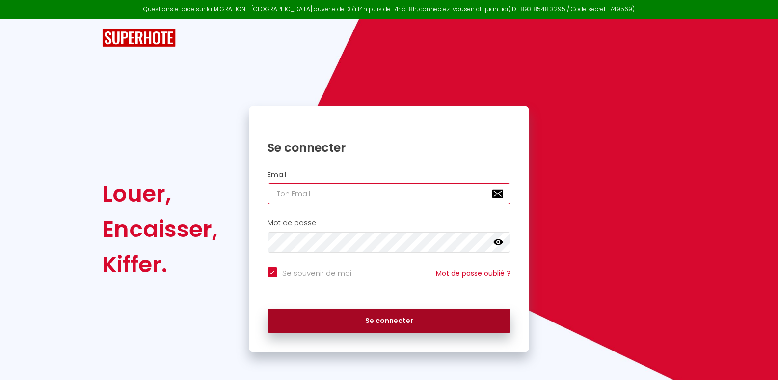
type input "[EMAIL_ADDRESS][DOMAIN_NAME]"
click at [390, 320] on button "Se connecter" at bounding box center [390, 320] width 244 height 25
checkbox input "true"
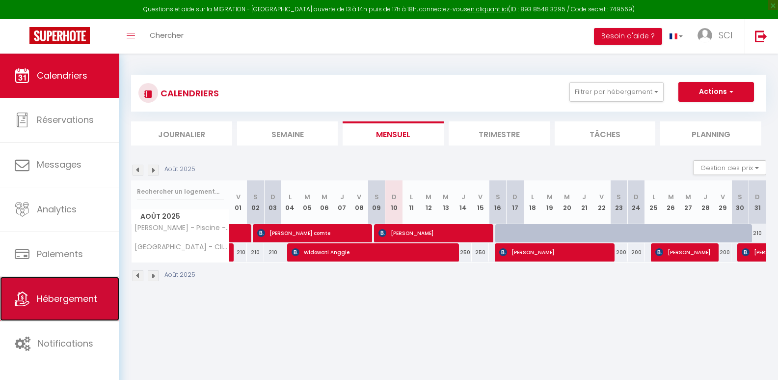
click at [70, 301] on span "Hébergement" at bounding box center [67, 298] width 60 height 12
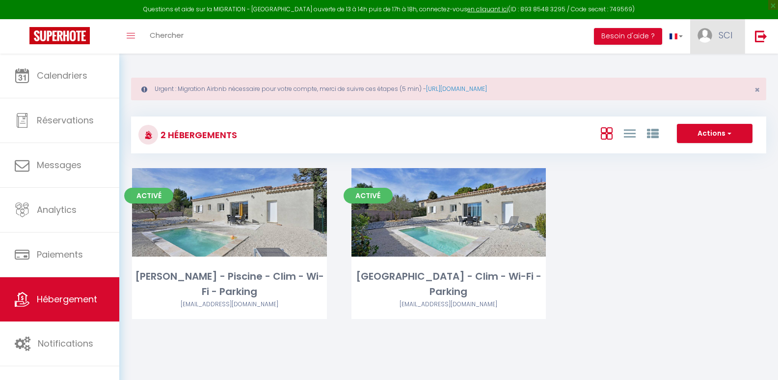
click at [700, 30] on img at bounding box center [705, 35] width 15 height 15
click at [701, 66] on link "Paramètres" at bounding box center [705, 68] width 73 height 17
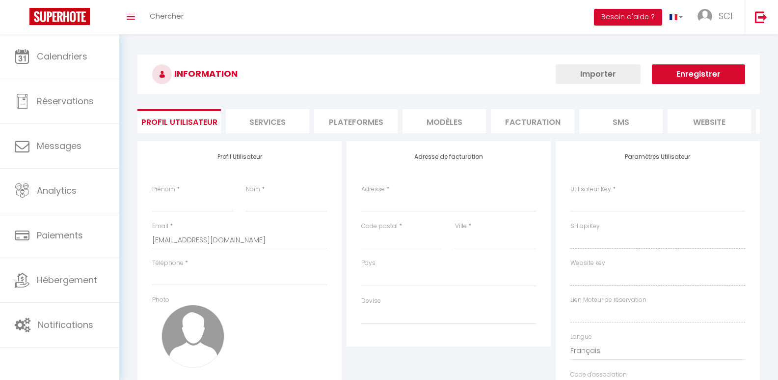
select select
type input "SCI"
type input "LOUNHAY"
type input "0621370729"
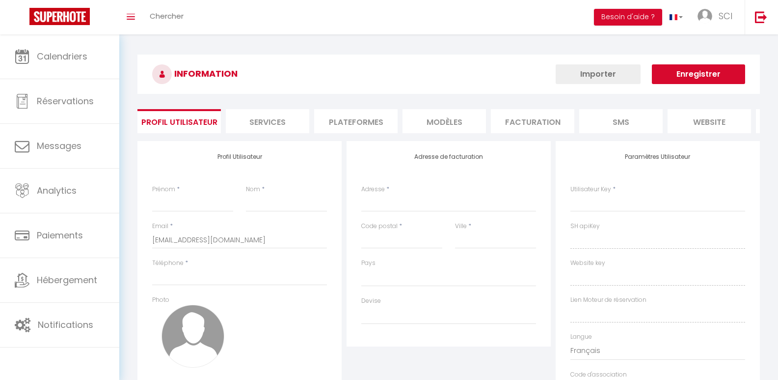
type input "[STREET_ADDRESS][PERSON_NAME]"
type input "84210"
type input "PERNES LES FONTAINES"
type input "c2As8GdkQRh1xNxxr6mMxzYqt"
type input "9JlAgqcINKFrsiTRYTx6aVZqr"
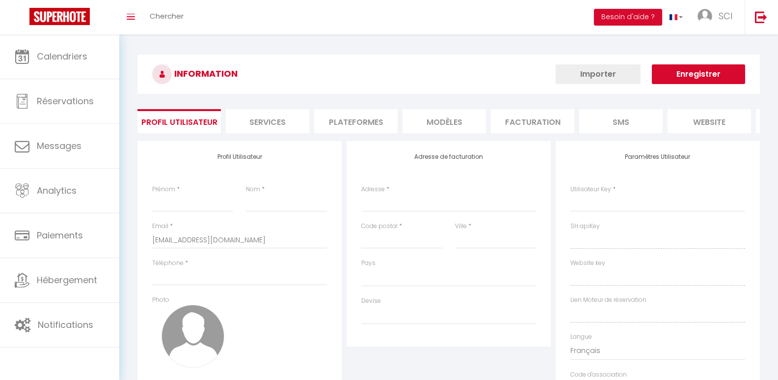
type input "[URL][DOMAIN_NAME]"
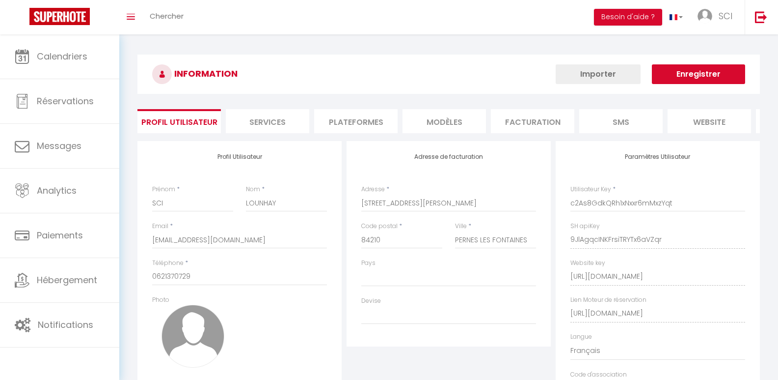
select select "28"
select select "fr"
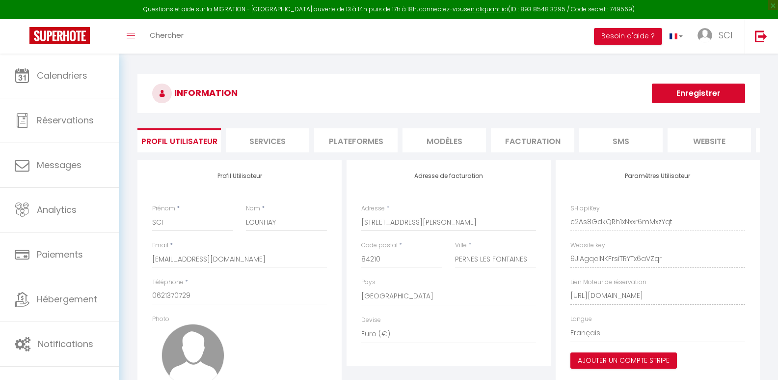
click at [382, 140] on li "Plateformes" at bounding box center [355, 140] width 83 height 24
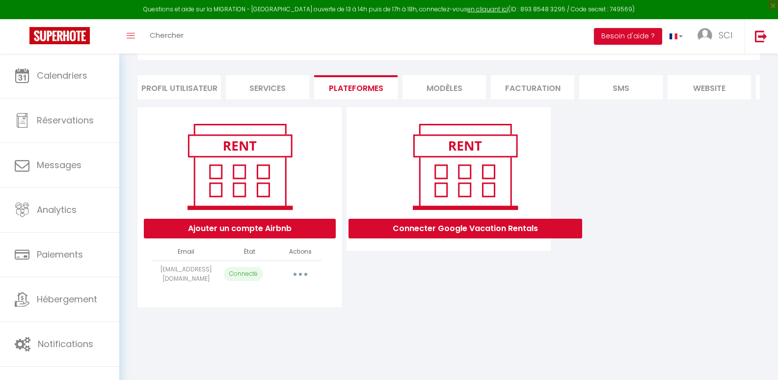
scroll to position [54, 0]
click at [301, 278] on button "button" at bounding box center [301, 274] width 28 height 16
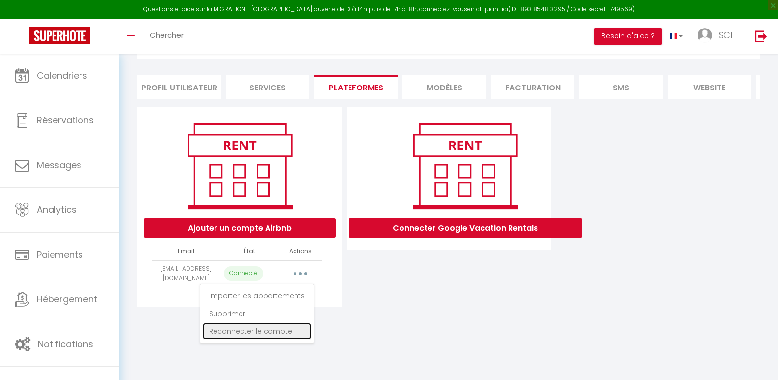
click at [274, 335] on link "Reconnecter le compte" at bounding box center [257, 331] width 109 height 17
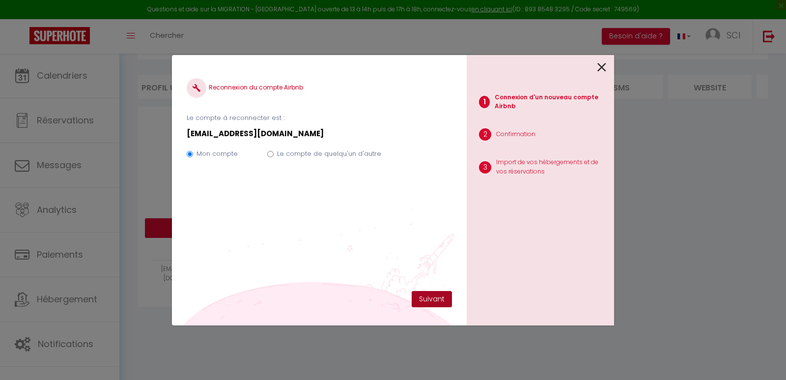
click at [427, 299] on button "Suivant" at bounding box center [432, 299] width 40 height 17
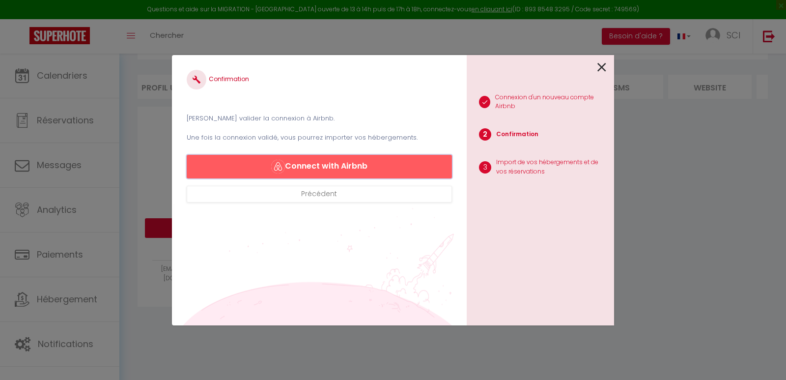
click at [335, 160] on button "Connect with Airbnb" at bounding box center [319, 167] width 265 height 24
click at [319, 167] on button "Connect with Airbnb" at bounding box center [319, 167] width 265 height 24
click at [277, 166] on img "button" at bounding box center [278, 167] width 14 height 14
click at [314, 198] on button "Précédent" at bounding box center [319, 194] width 265 height 17
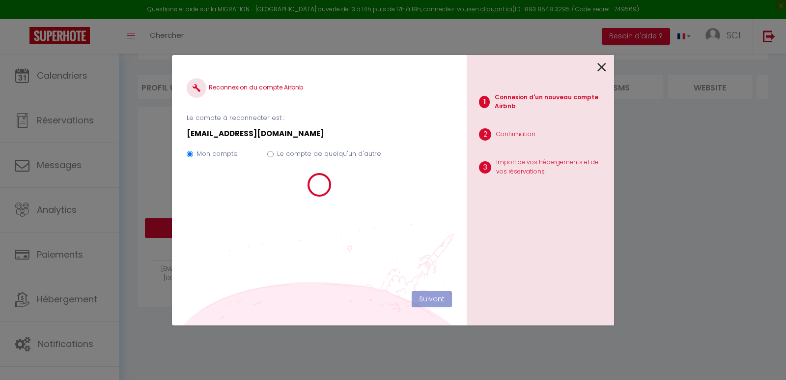
click at [601, 68] on icon at bounding box center [601, 67] width 9 height 15
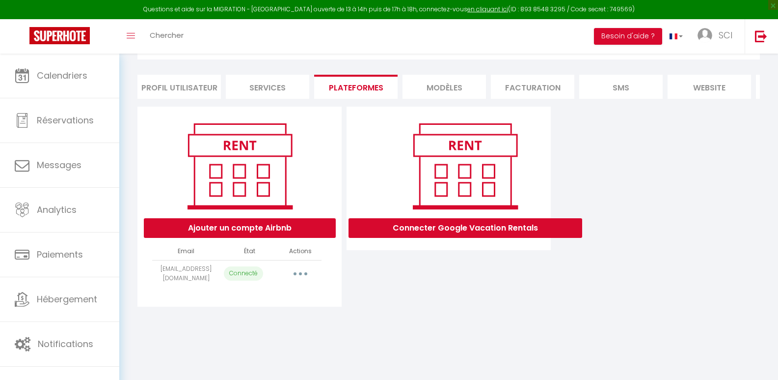
click at [302, 280] on button "button" at bounding box center [301, 274] width 28 height 16
click at [276, 337] on link "Reconnecter le compte" at bounding box center [257, 331] width 109 height 17
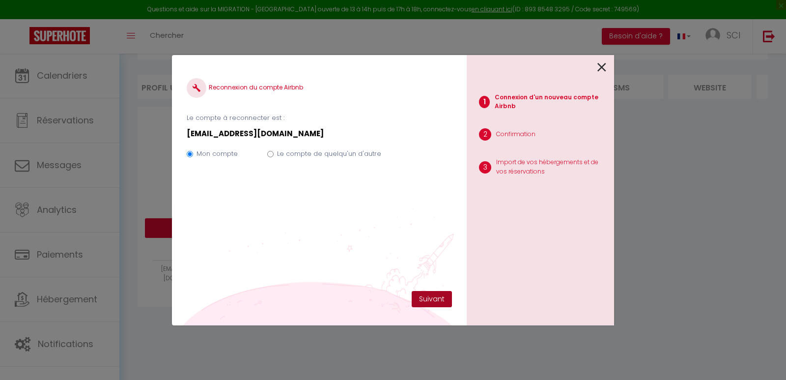
click at [431, 293] on button "Suivant" at bounding box center [432, 299] width 40 height 17
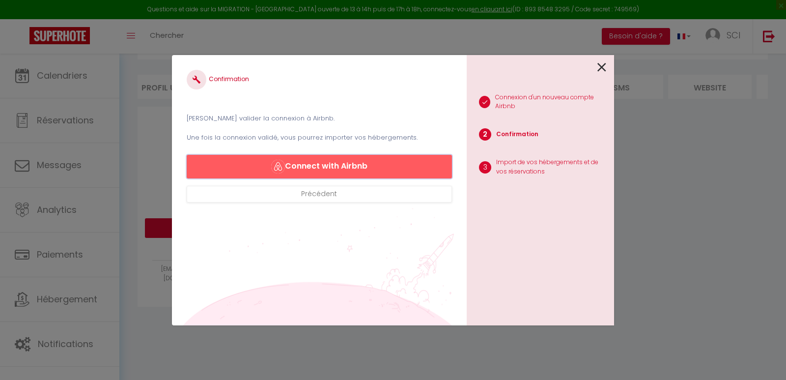
click at [338, 164] on button "Connect with Airbnb" at bounding box center [319, 167] width 265 height 24
click at [299, 164] on button "Connect with Airbnb" at bounding box center [319, 167] width 265 height 24
click at [350, 155] on button "Connect with Airbnb" at bounding box center [319, 167] width 265 height 24
click at [601, 64] on icon at bounding box center [601, 67] width 9 height 15
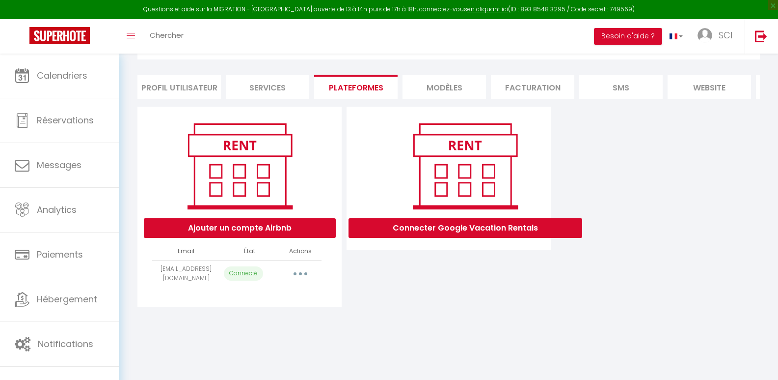
click at [194, 88] on li "Profil Utilisateur" at bounding box center [179, 87] width 83 height 24
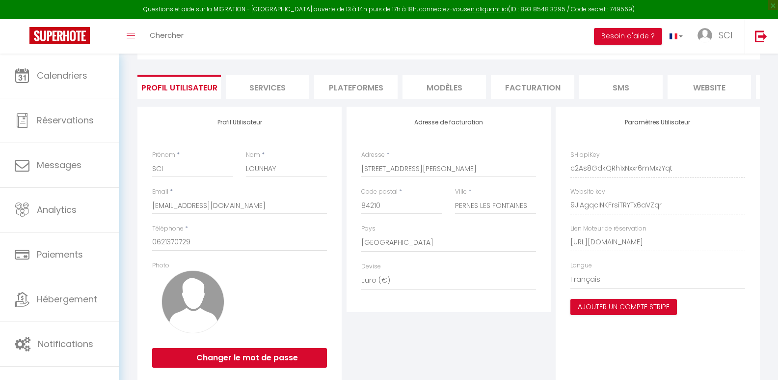
click at [291, 89] on li "Services" at bounding box center [267, 87] width 83 height 24
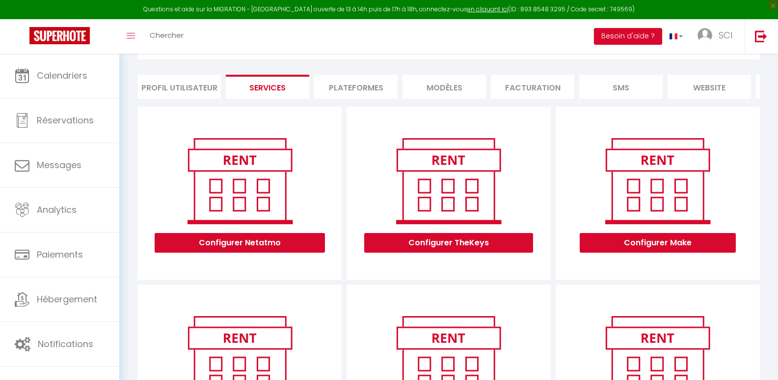
click at [358, 92] on li "Plateformes" at bounding box center [355, 87] width 83 height 24
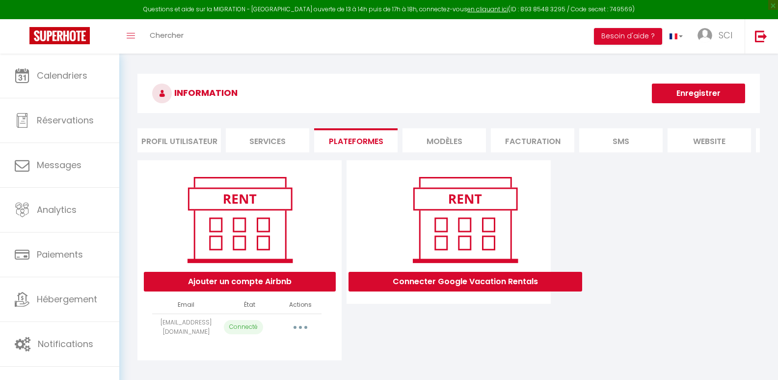
click at [710, 91] on button "Enregistrer" at bounding box center [698, 93] width 93 height 20
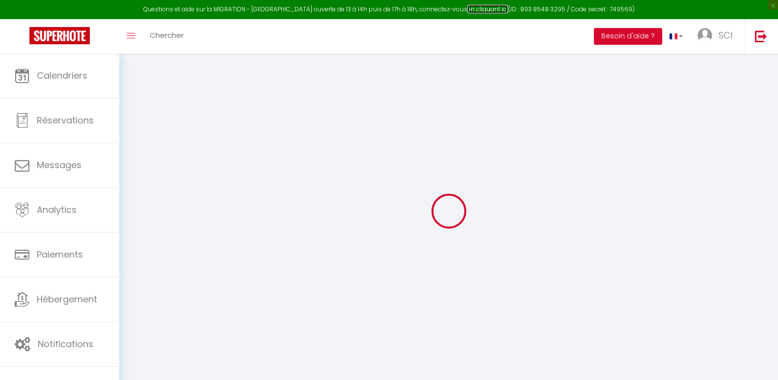
click at [472, 7] on link "en cliquant ici" at bounding box center [488, 9] width 41 height 8
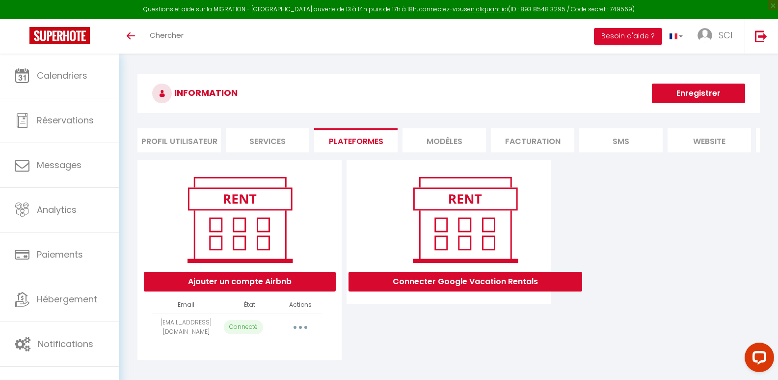
click at [606, 9] on div "Questions et aide sur la MIGRATION - [GEOGRAPHIC_DATA] ouverte de 13 à 14h puis…" at bounding box center [389, 9] width 778 height 19
copy div "749569"
click at [475, 10] on link "en cliquant ici" at bounding box center [488, 9] width 41 height 8
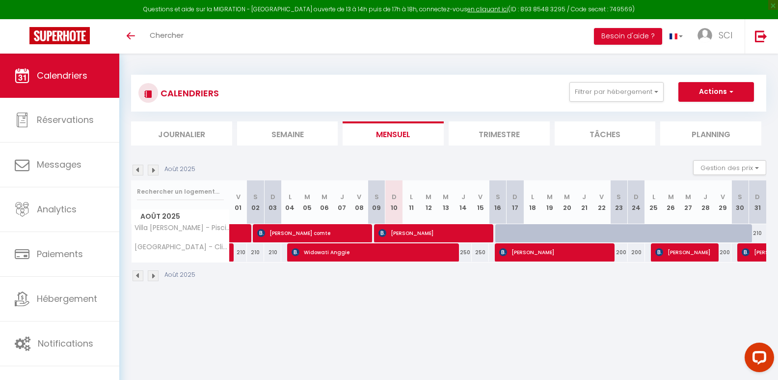
click at [529, 9] on div "Questions et aide sur la MIGRATION - Salle Zoom ouverte de 13 à 14h puis de 17h…" at bounding box center [389, 9] width 778 height 19
click at [509, 6] on div "Questions et aide sur la MIGRATION - Salle Zoom ouverte de 13 à 14h puis de 17h…" at bounding box center [389, 9] width 778 height 19
click at [517, 8] on div "Questions et aide sur la MIGRATION - Salle Zoom ouverte de 13 à 14h puis de 17h…" at bounding box center [389, 9] width 778 height 19
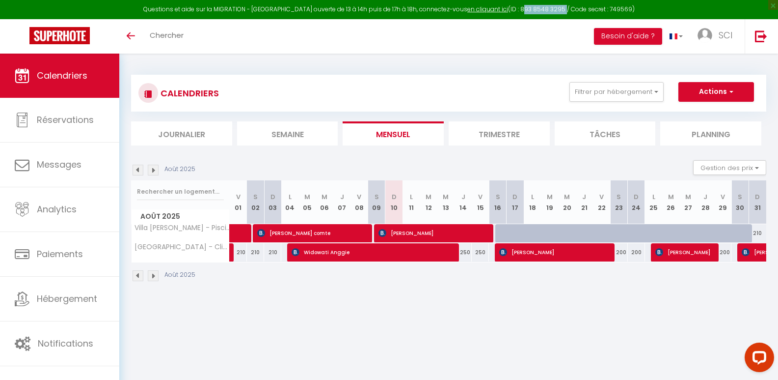
drag, startPoint x: 510, startPoint y: 7, endPoint x: 551, endPoint y: 8, distance: 40.3
click at [551, 8] on div "Questions et aide sur la MIGRATION - Salle Zoom ouverte de 13 à 14h puis de 17h…" at bounding box center [389, 9] width 778 height 19
copy div "893 8548 3295"
click at [476, 10] on link "en cliquant ici" at bounding box center [488, 9] width 41 height 8
click at [609, 10] on div "Questions et aide sur la MIGRATION - Salle Zoom ouverte de 13 à 14h puis de 17h…" at bounding box center [389, 9] width 778 height 19
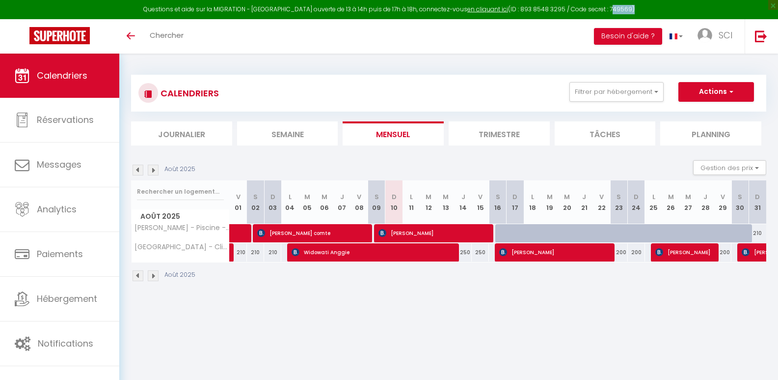
click at [609, 10] on div "Questions et aide sur la MIGRATION - Salle Zoom ouverte de 13 à 14h puis de 17h…" at bounding box center [389, 9] width 778 height 19
copy div "749569"
click at [616, 36] on button "Besoin d'aide ?" at bounding box center [628, 36] width 68 height 17
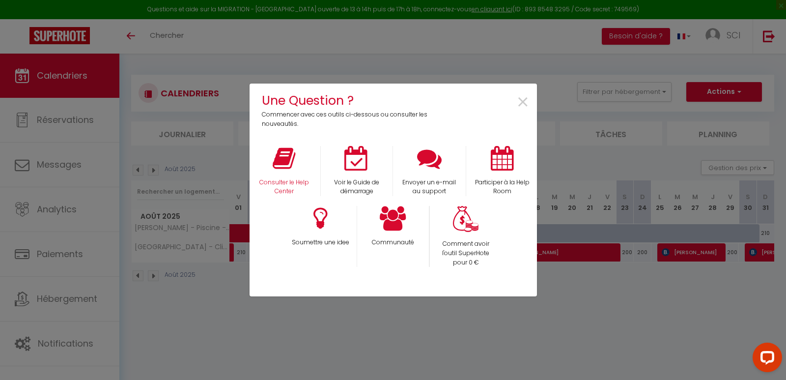
click at [296, 172] on div "Consulter le Help Center" at bounding box center [284, 171] width 73 height 51
click at [284, 162] on icon at bounding box center [284, 158] width 23 height 25
click at [524, 94] on span "×" at bounding box center [522, 102] width 13 height 31
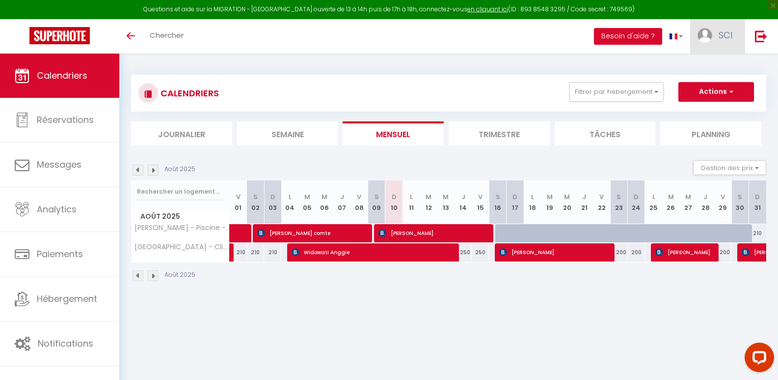
click at [709, 28] on img at bounding box center [705, 35] width 15 height 15
click at [708, 64] on link "Paramètres" at bounding box center [705, 68] width 73 height 17
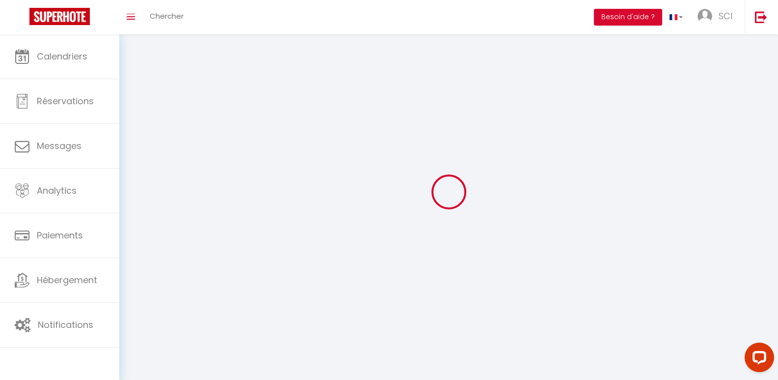
type input "SCI"
type input "LOUNHAY"
type input "0621370729"
type input "[STREET_ADDRESS][PERSON_NAME]"
type input "84210"
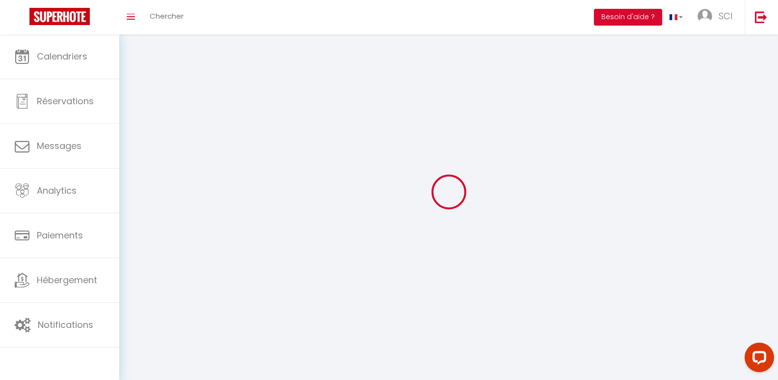
type input "PERNES LES FONTAINES"
type input "c2As8GdkQRh1xNxxr6mMxzYqt"
type input "9JlAgqcINKFrsiTRYTx6aVZqr"
select select "28"
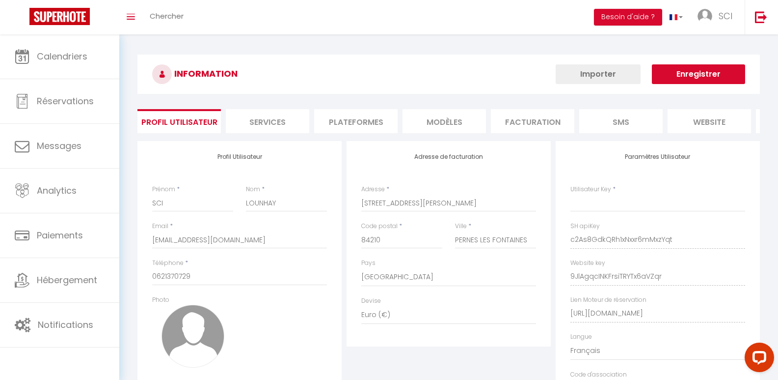
type input "c2As8GdkQRh1xNxxr6mMxzYqt"
type input "9JlAgqcINKFrsiTRYTx6aVZqr"
type input "[URL][DOMAIN_NAME]"
select select "fr"
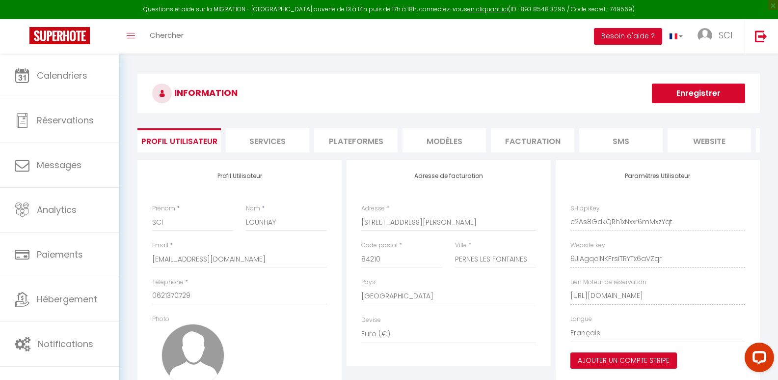
click at [348, 139] on li "Plateformes" at bounding box center [355, 140] width 83 height 24
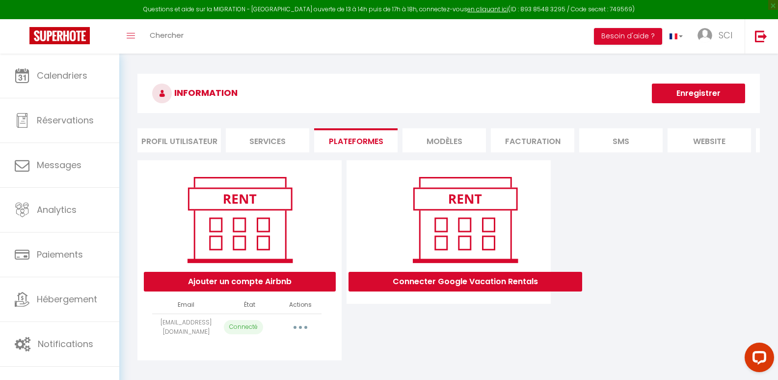
click at [297, 335] on button "button" at bounding box center [301, 327] width 28 height 16
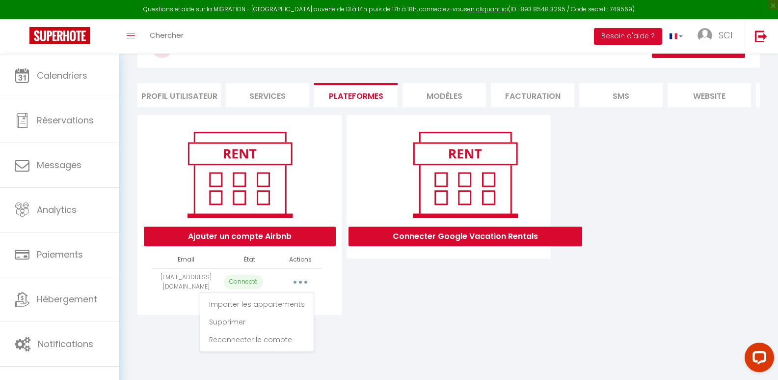
scroll to position [47, 0]
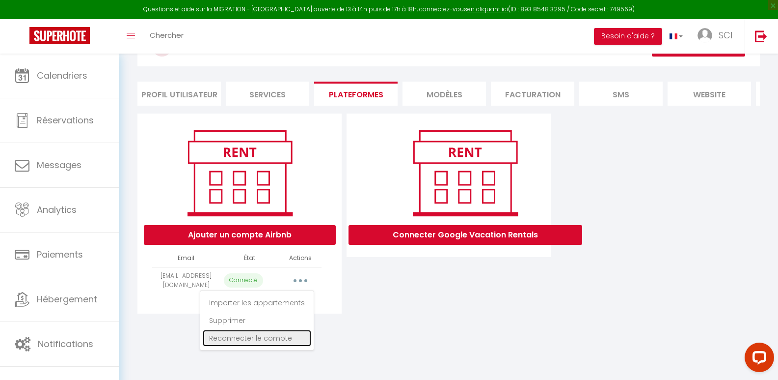
click at [259, 340] on link "Reconnecter le compte" at bounding box center [257, 338] width 109 height 17
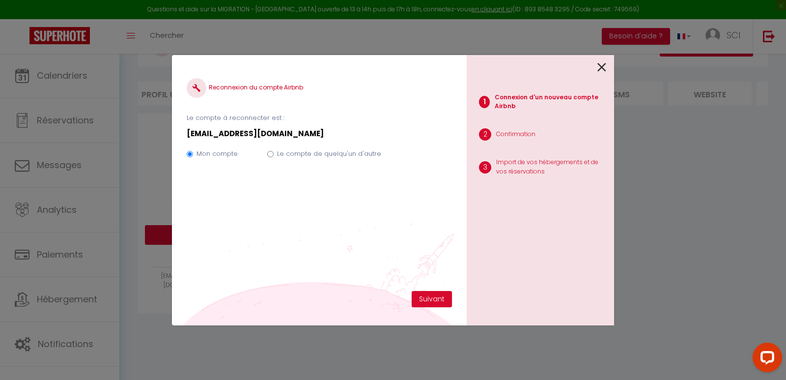
click at [361, 155] on label "Le compte de quelqu'un d'autre" at bounding box center [329, 154] width 104 height 10
click at [274, 155] on input "Le compte de quelqu'un d'autre" at bounding box center [270, 154] width 6 height 6
radio input "true"
radio input "false"
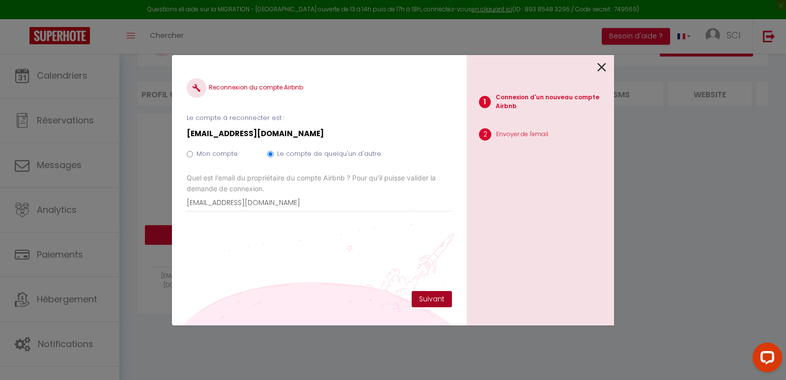
click at [423, 295] on button "Suivant" at bounding box center [432, 299] width 40 height 17
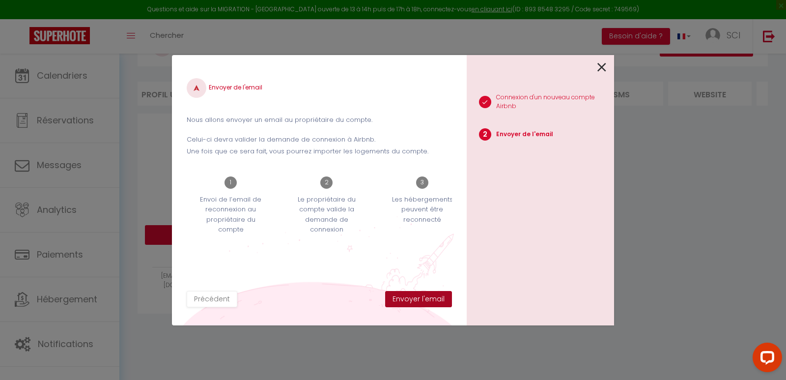
click at [410, 294] on button "Envoyer l'email" at bounding box center [418, 299] width 67 height 17
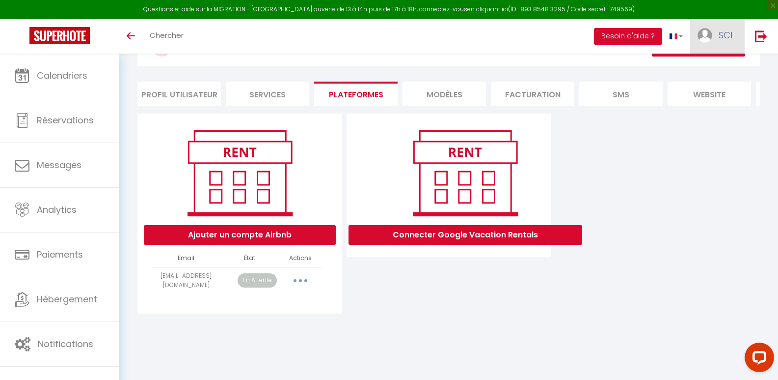
click at [723, 40] on span "SCI" at bounding box center [726, 35] width 14 height 12
click at [726, 70] on link "Paramètres" at bounding box center [705, 68] width 73 height 17
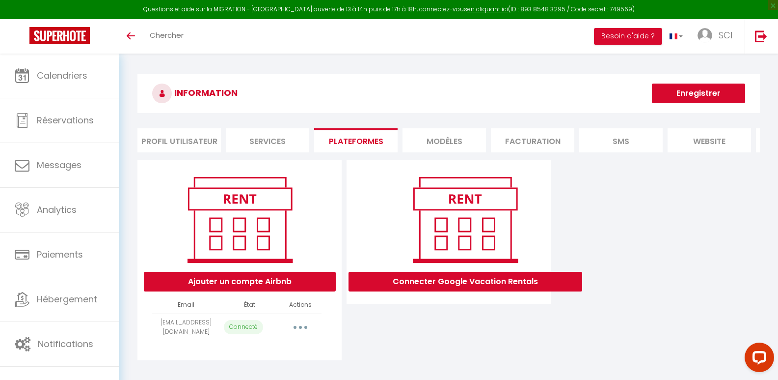
click at [269, 137] on li "Services" at bounding box center [267, 140] width 83 height 24
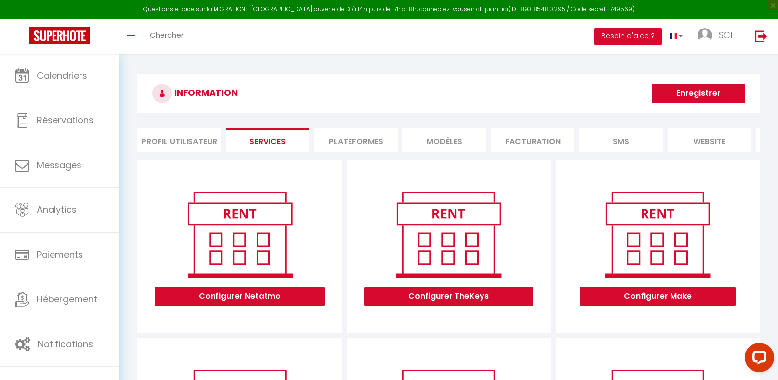
click at [189, 138] on li "Profil Utilisateur" at bounding box center [179, 140] width 83 height 24
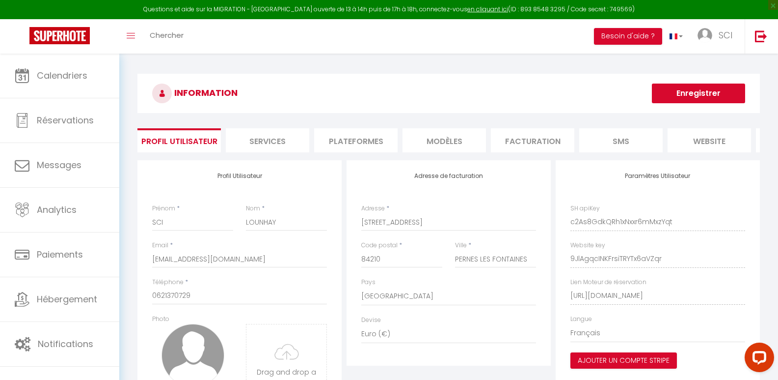
scroll to position [0, 84]
click at [434, 141] on li "Facturation" at bounding box center [448, 140] width 83 height 24
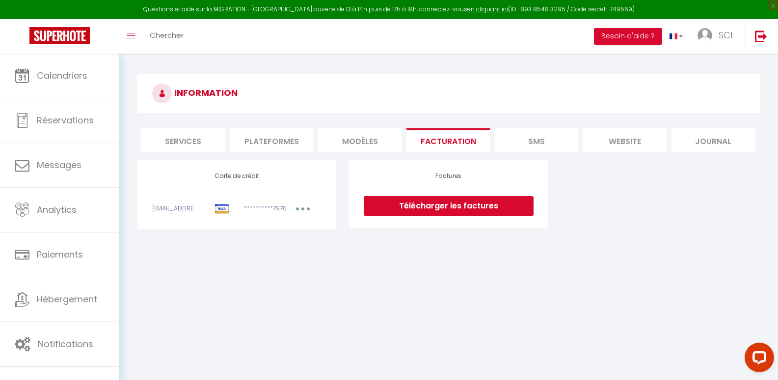
click at [170, 135] on li "Services" at bounding box center [182, 140] width 83 height 24
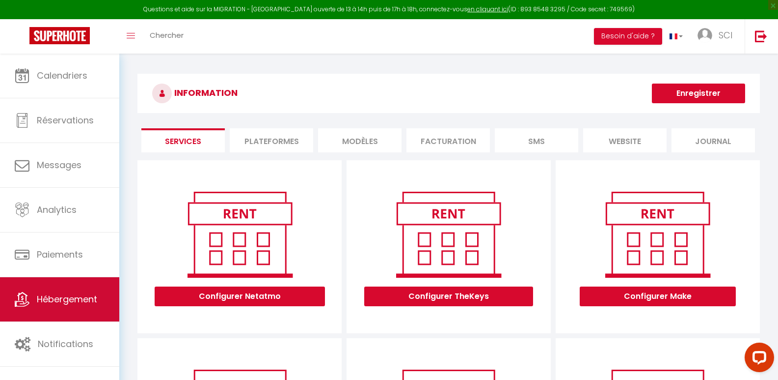
click at [73, 291] on link "Hébergement" at bounding box center [59, 299] width 119 height 44
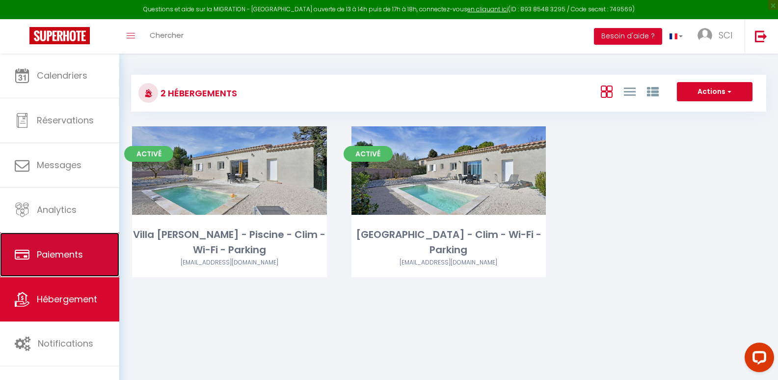
click at [70, 246] on link "Paiements" at bounding box center [59, 254] width 119 height 44
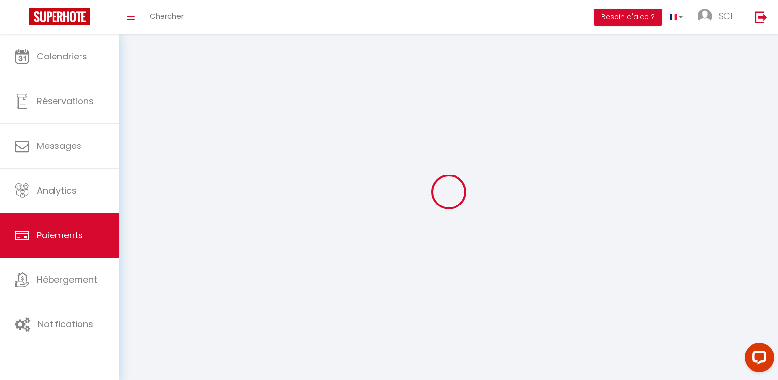
select select "2"
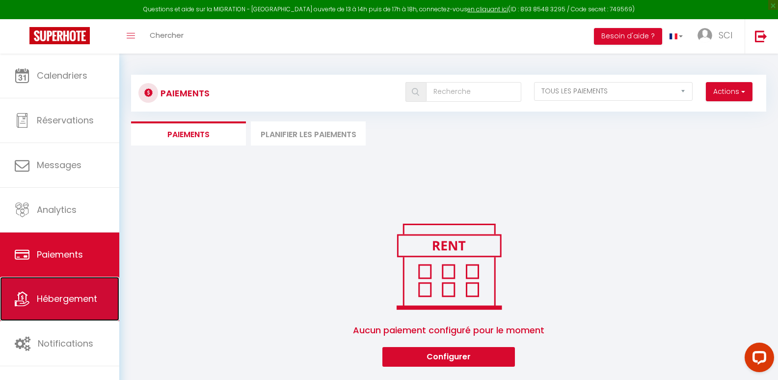
click at [63, 290] on link "Hébergement" at bounding box center [59, 299] width 119 height 44
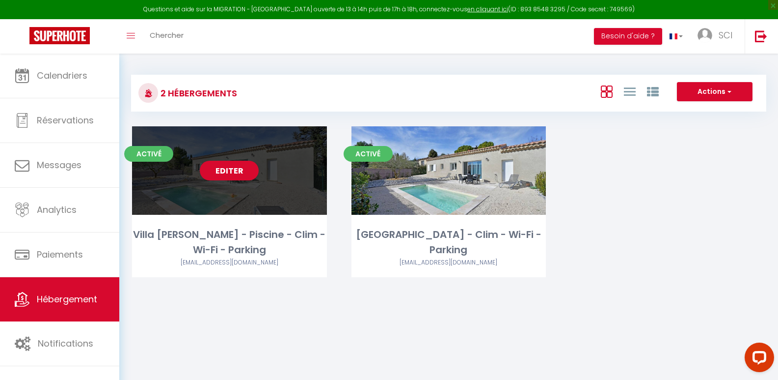
click at [182, 196] on div "Editer" at bounding box center [229, 170] width 195 height 88
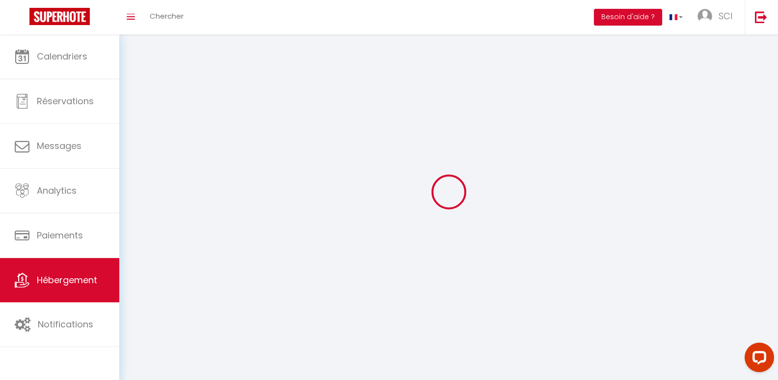
select select "1"
select select "28"
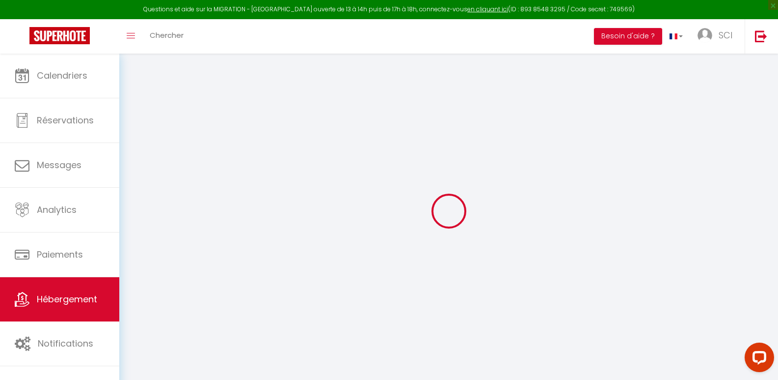
select select
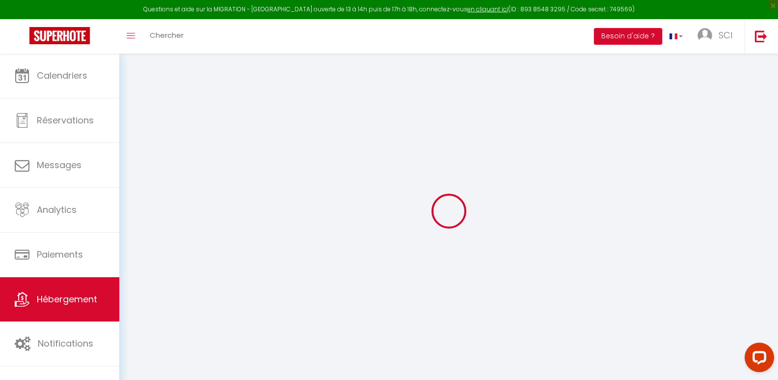
select select
checkbox input "false"
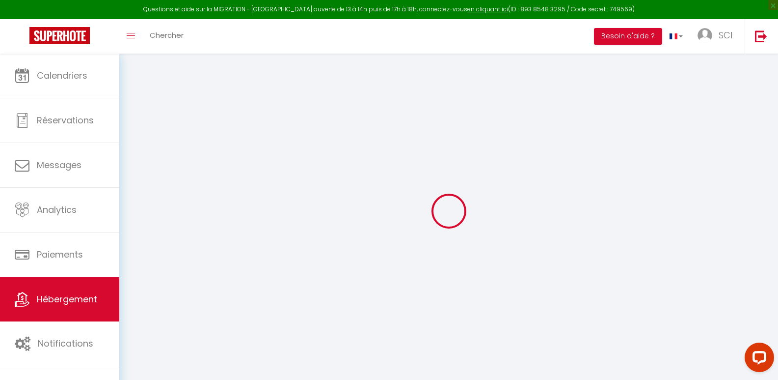
select select
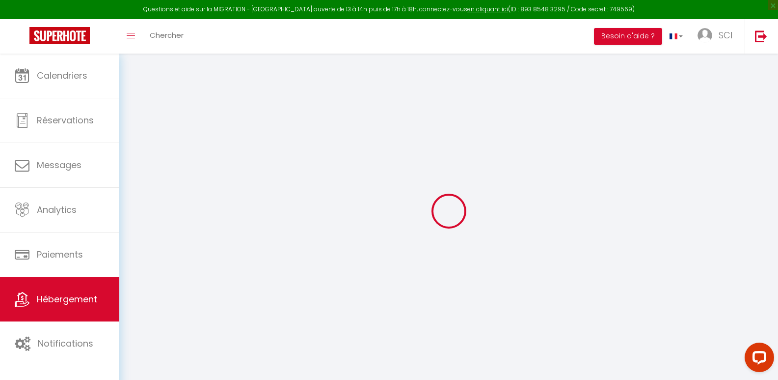
select select
checkbox input "false"
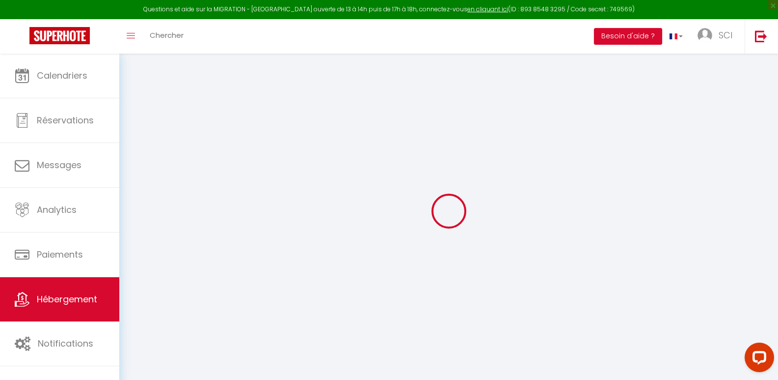
checkbox input "false"
select select
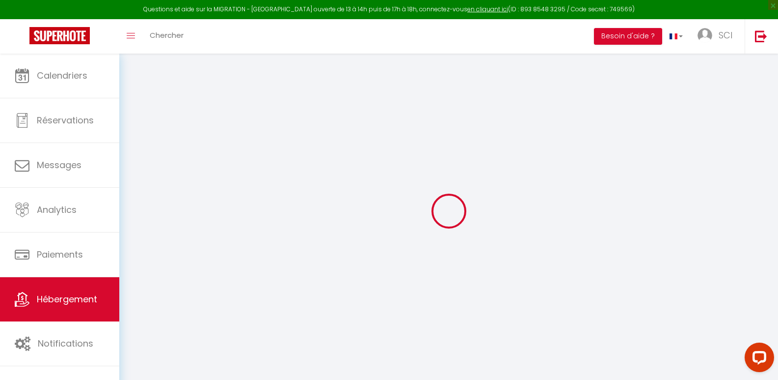
select select
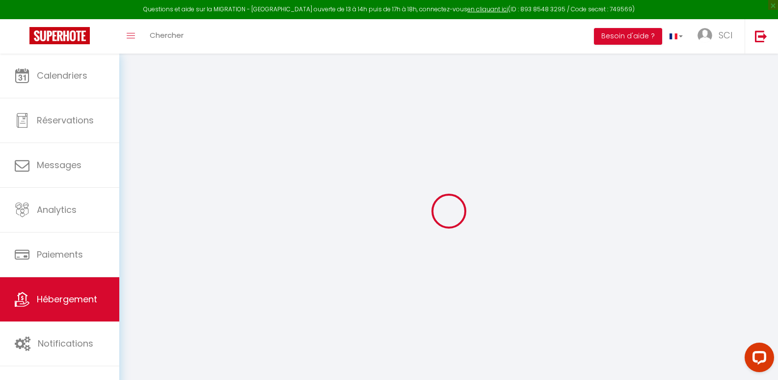
checkbox input "false"
select select
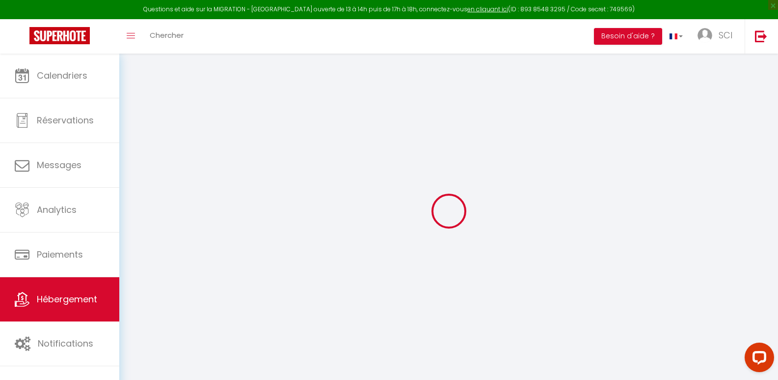
select select
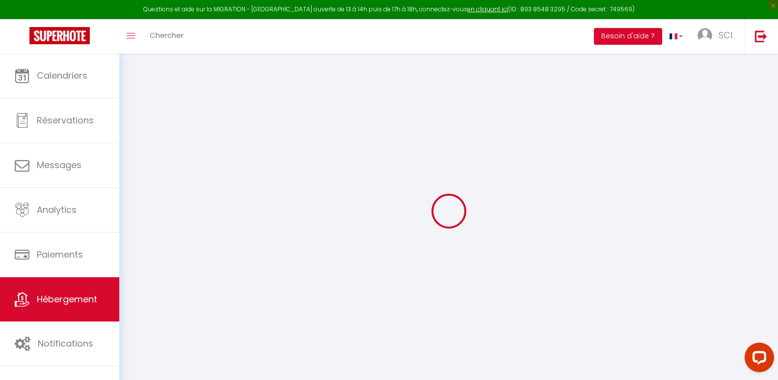
select select
checkbox input "false"
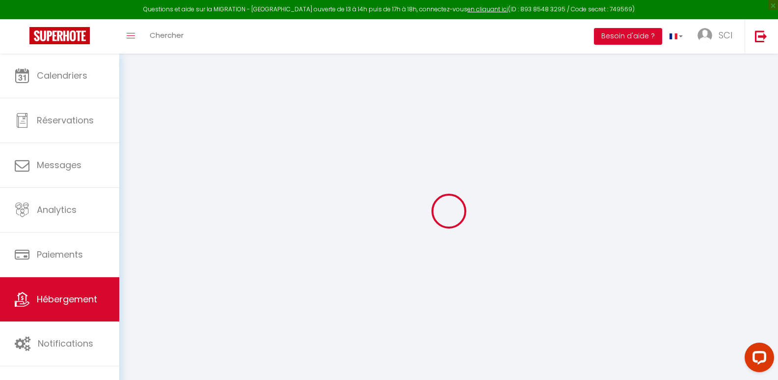
checkbox input "false"
select select
type input "Villa [PERSON_NAME] - Piscine - Clim - Wi-Fi - Parking"
type input "[PERSON_NAME]"
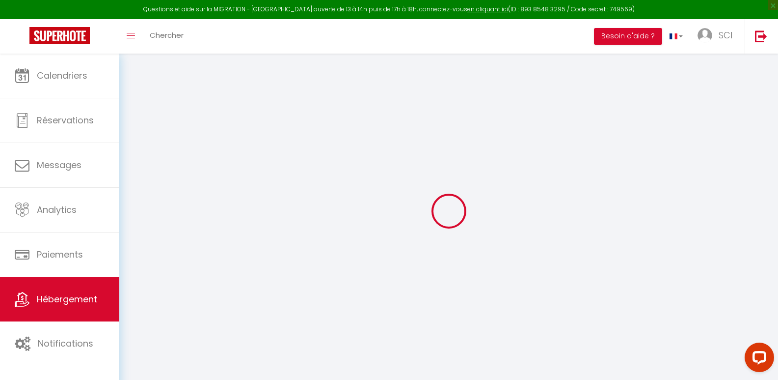
select select "6"
select select "3"
type input "200"
type input "130"
type input "4.4"
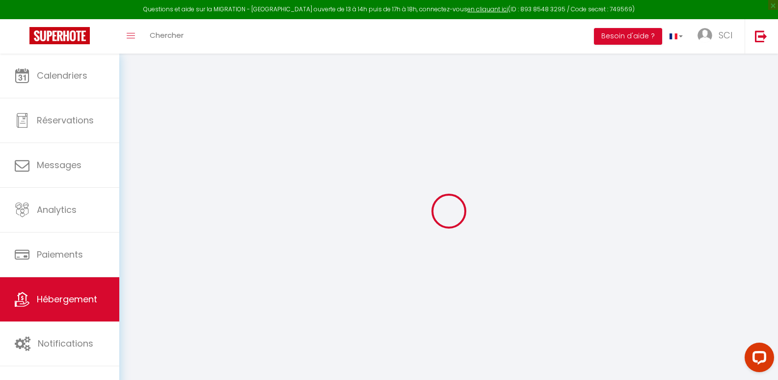
type input "0"
type input "10"
select select
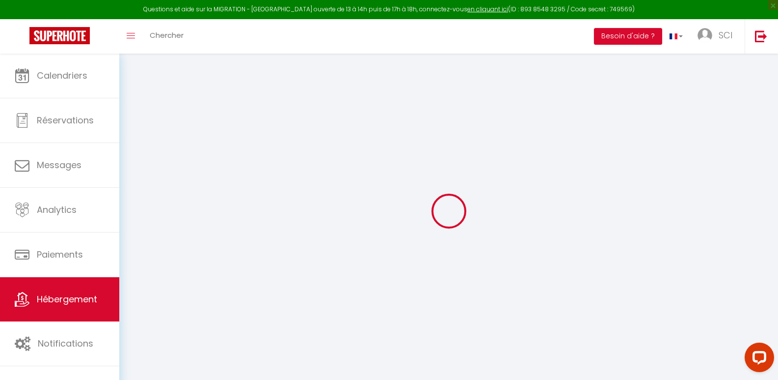
select select
type input "211 CHEMIN RATTONEAU"
type input "84570"
type input "Mormoiron"
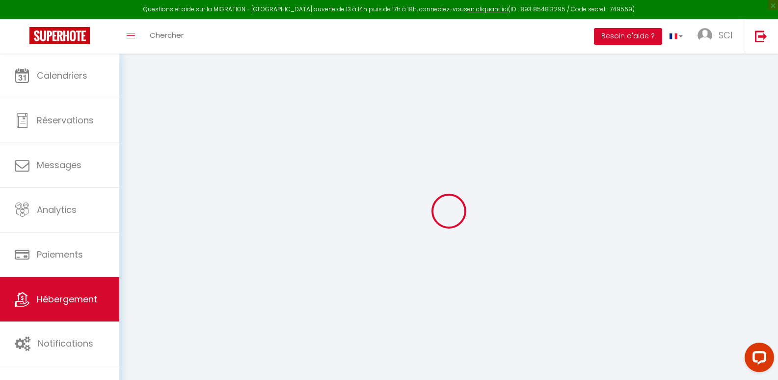
type input "[EMAIL_ADDRESS][DOMAIN_NAME]"
select select
checkbox input "false"
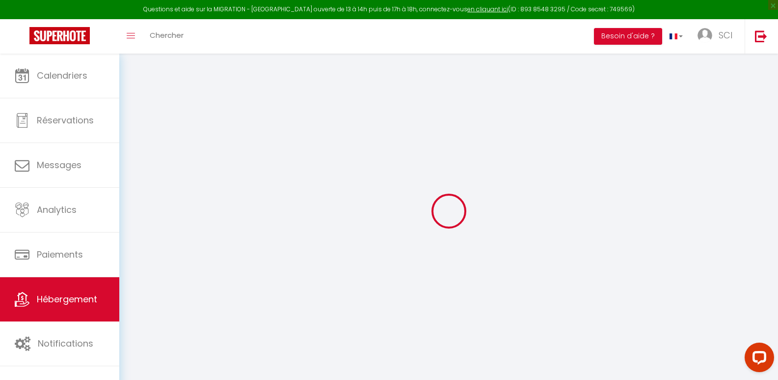
checkbox input "false"
radio input "true"
select select
type input "0"
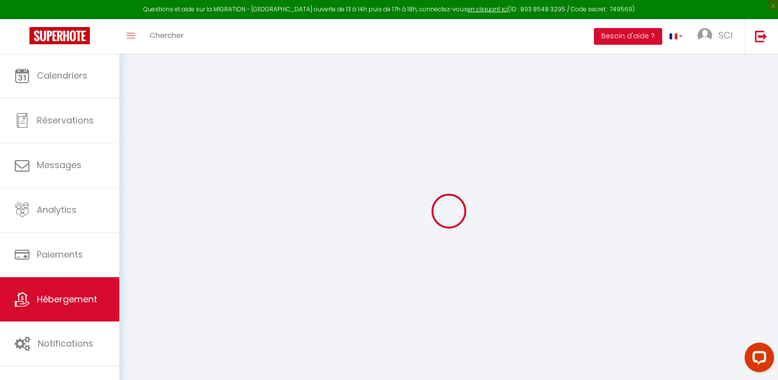
type input "0"
select select
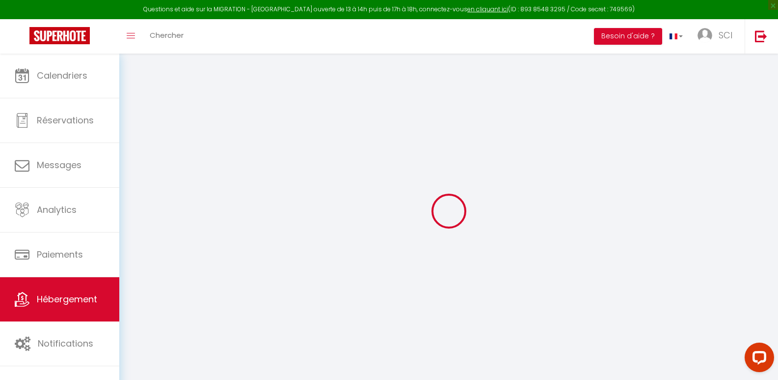
select select
checkbox input "false"
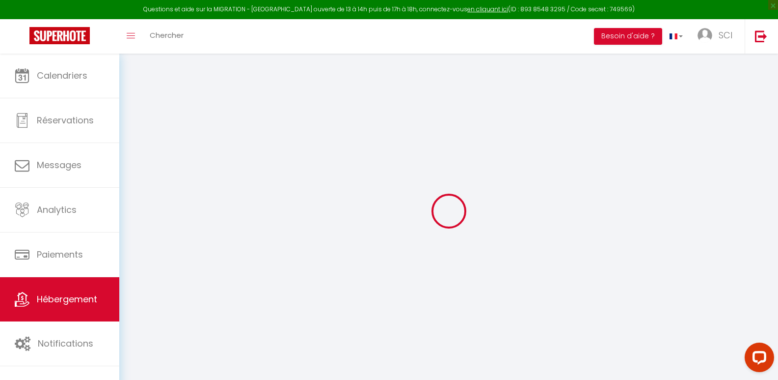
checkbox input "false"
select select
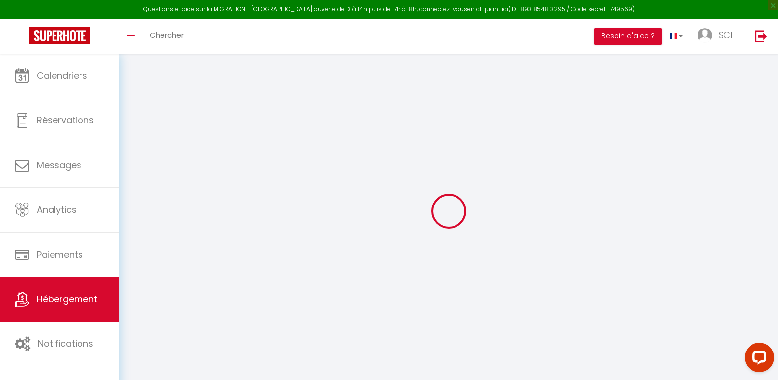
select select
checkbox input "false"
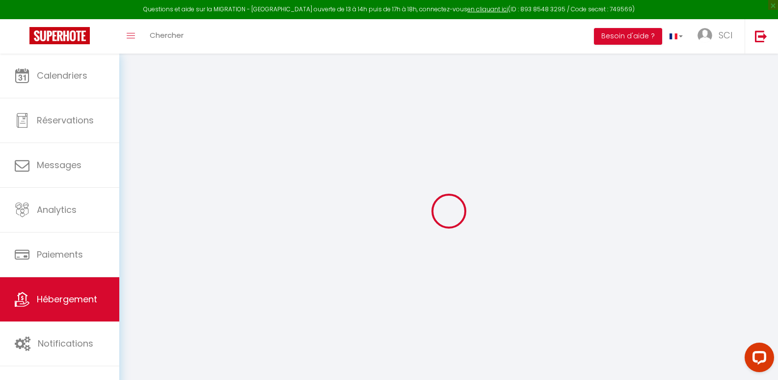
checkbox input "false"
select select
checkbox input "false"
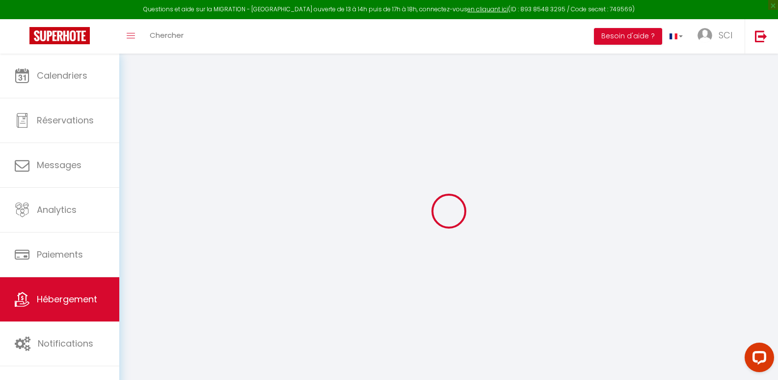
checkbox input "false"
select select "17:00"
select select
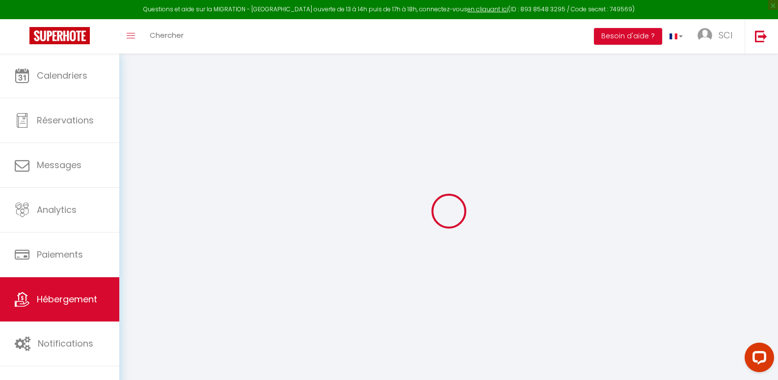
select select "10:00"
select select "30"
select select "120"
select select
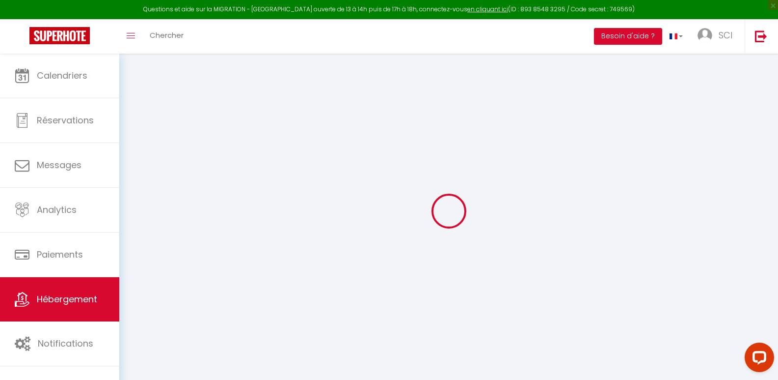
checkbox input "false"
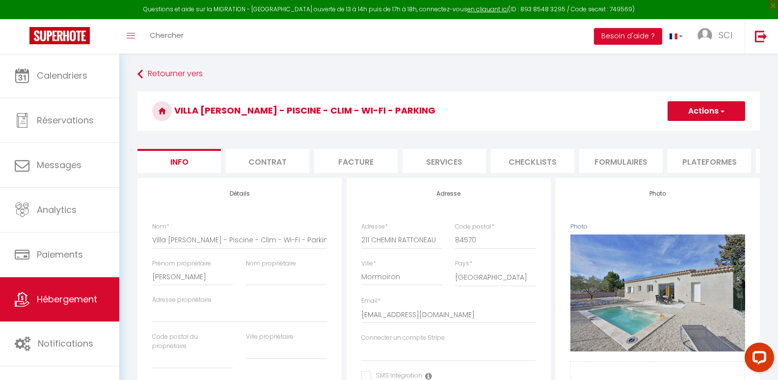
click at [712, 156] on li "Plateformes" at bounding box center [709, 161] width 83 height 24
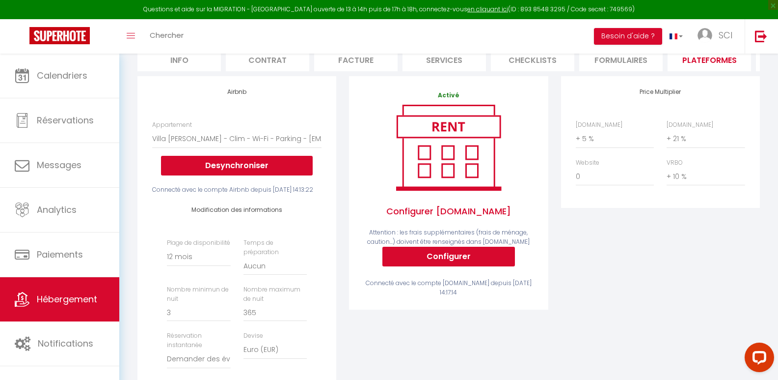
scroll to position [100, 0]
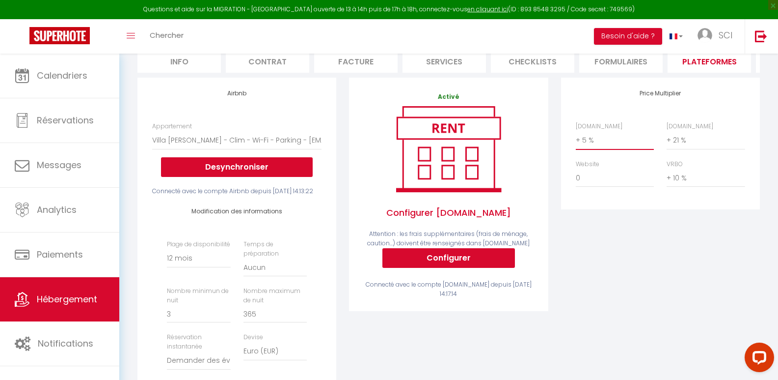
click at [589, 144] on select "0 + 1 % + 2 % + 3 % + 4 % + 5 % + 6 % + 7 % + 8 % + 9 %" at bounding box center [615, 140] width 78 height 19
select select "+ 22 %"
click at [576, 138] on select "0 + 1 % + 2 % + 3 % + 4 % + 5 % + 6 % + 7 % + 8 % + 9 %" at bounding box center [615, 140] width 78 height 19
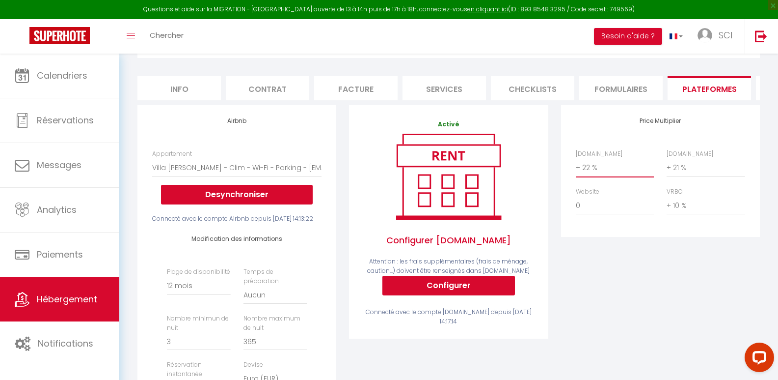
scroll to position [0, 0]
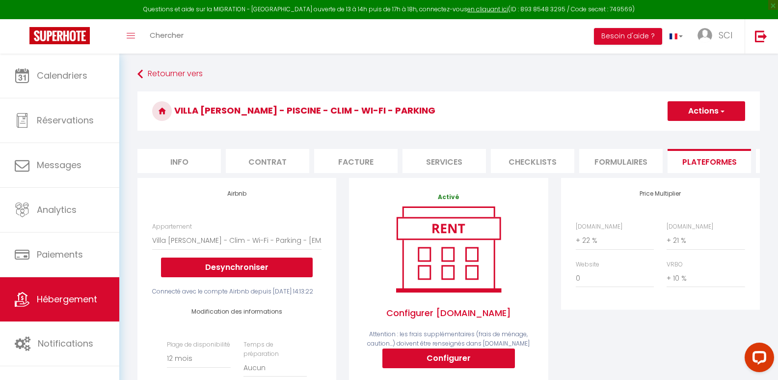
click at [716, 110] on button "Actions" at bounding box center [707, 111] width 78 height 20
click at [704, 128] on link "Enregistrer" at bounding box center [706, 132] width 78 height 13
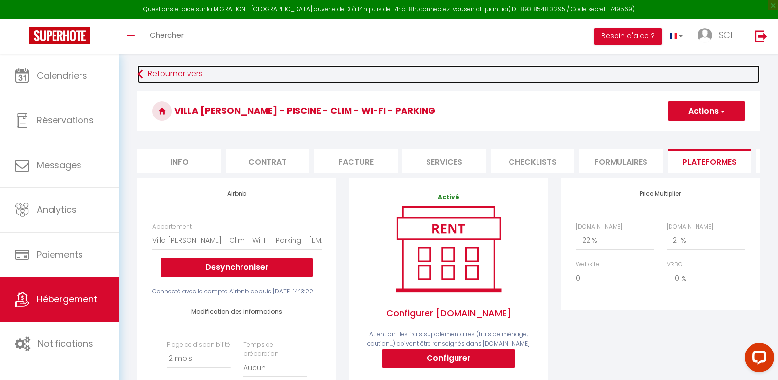
click at [180, 72] on link "Retourner vers" at bounding box center [449, 74] width 623 height 18
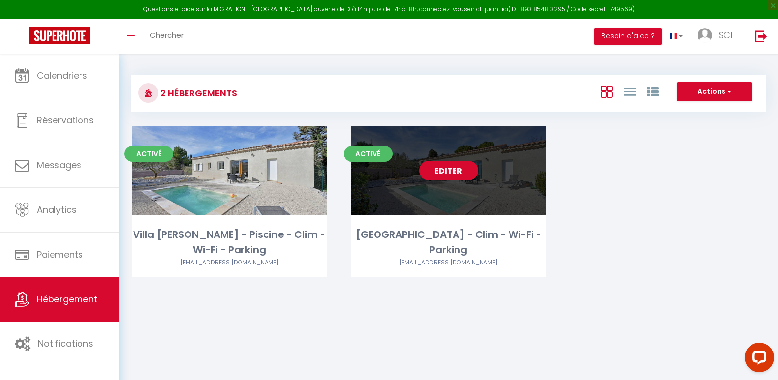
click at [422, 167] on link "Editer" at bounding box center [448, 171] width 59 height 20
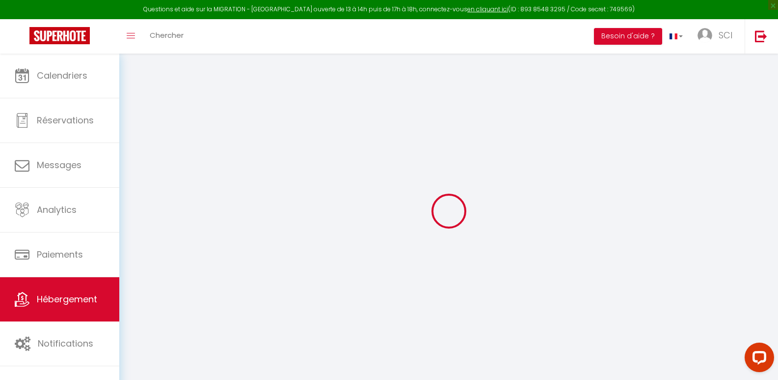
select select "+ 5 %"
select select "+ 21 %"
select select "+ 10 %"
select select "17:00"
select select
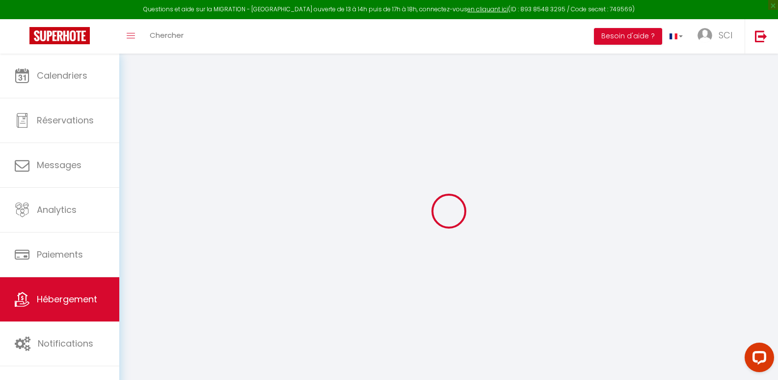
select select "10:00"
select select "30"
select select "120"
select select
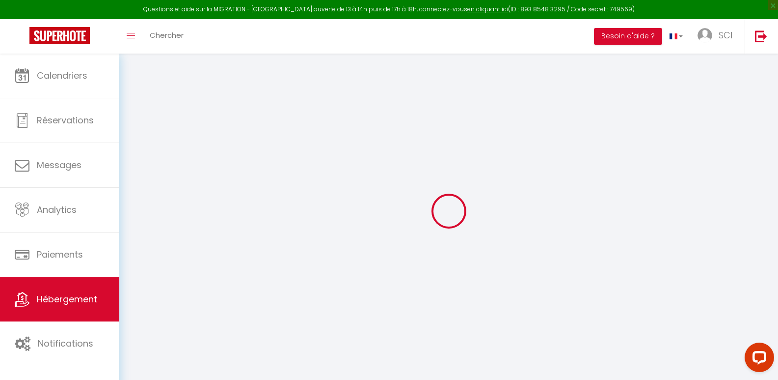
checkbox input "false"
select select "8298-980223338177000273"
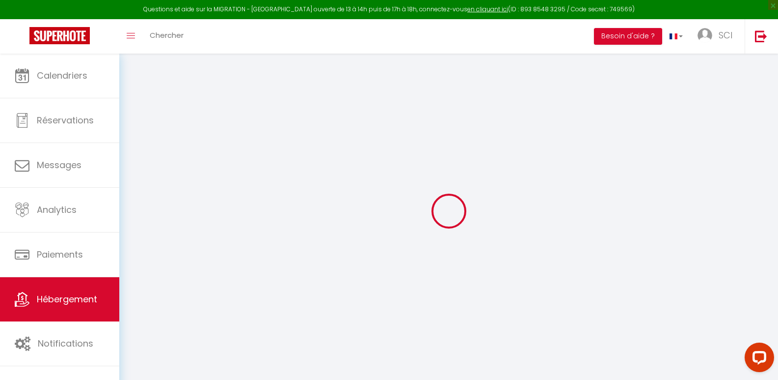
select select
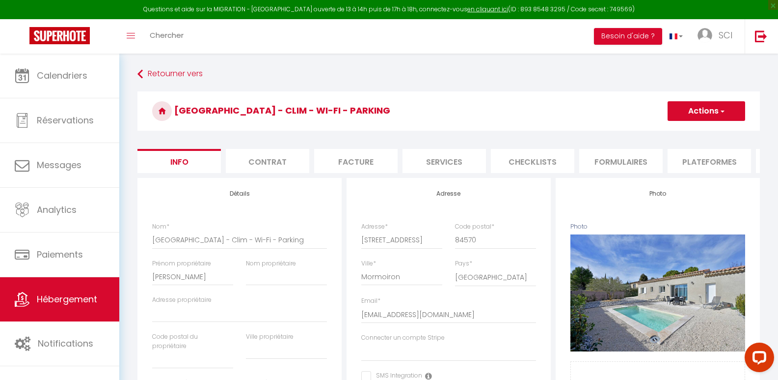
click at [704, 154] on li "Plateformes" at bounding box center [709, 161] width 83 height 24
select select
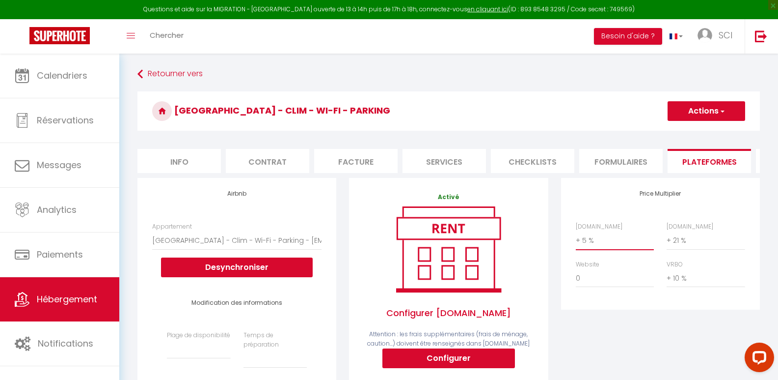
click at [593, 250] on select "0 + 1 % + 2 % + 3 % + 4 % + 5 % + 6 % + 7 % + 8 % + 9 %" at bounding box center [615, 240] width 78 height 19
select select "+ 22 %"
click at [576, 238] on select "0 + 1 % + 2 % + 3 % + 4 % + 5 % + 6 % + 7 % + 8 % + 9 %" at bounding box center [615, 240] width 78 height 19
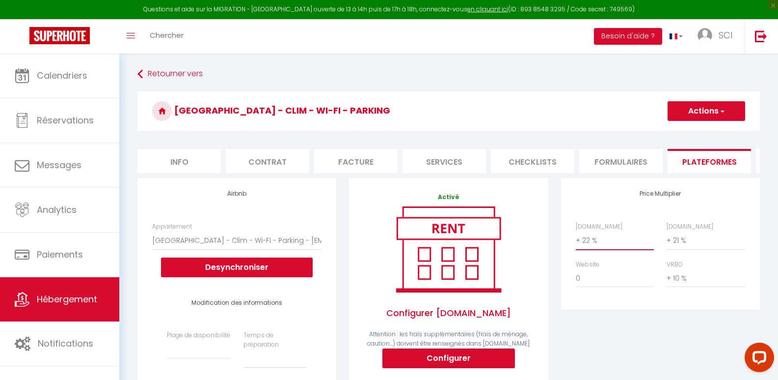
select select
click at [703, 107] on button "Actions" at bounding box center [707, 111] width 78 height 20
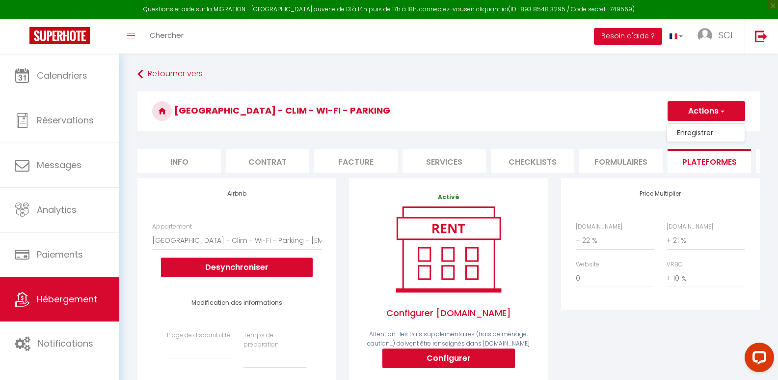
click at [696, 129] on link "Enregistrer" at bounding box center [706, 132] width 78 height 13
select select
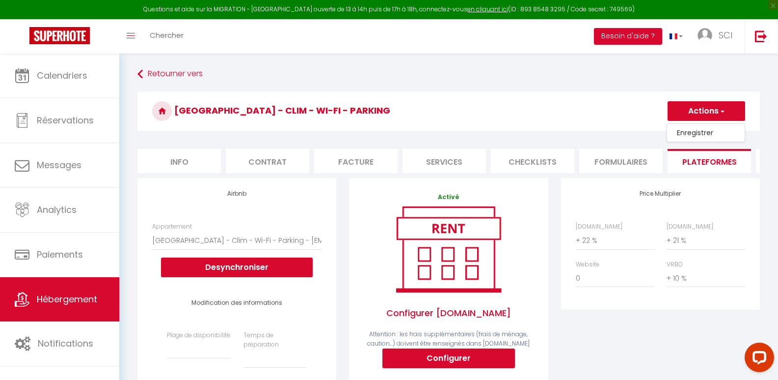
select select
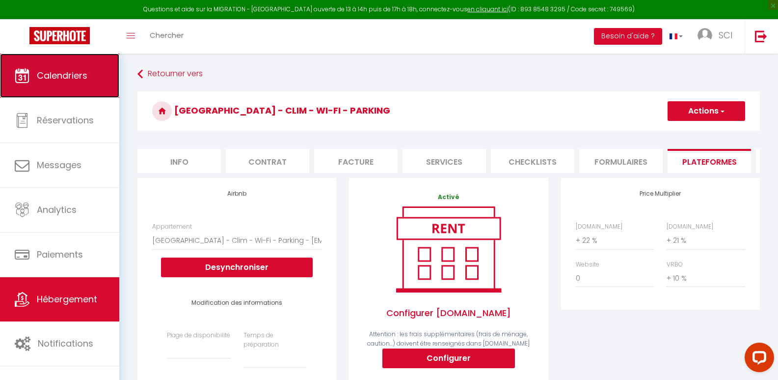
click at [68, 69] on span "Calendriers" at bounding box center [62, 75] width 51 height 12
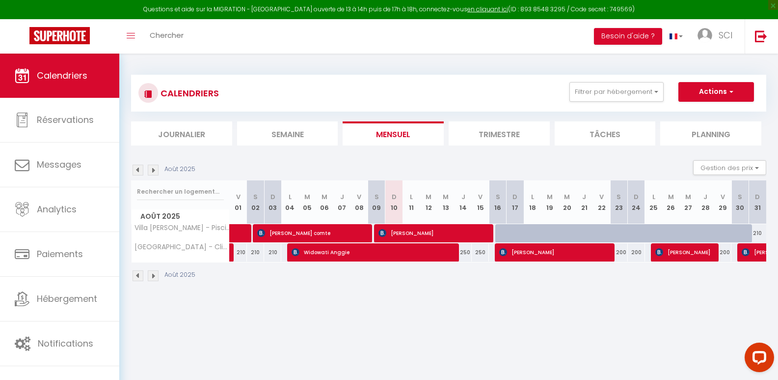
click at [498, 234] on div at bounding box center [504, 233] width 17 height 19
type input "250"
type input "[PERSON_NAME][DATE]"
type input "Dim 17 Août 2025"
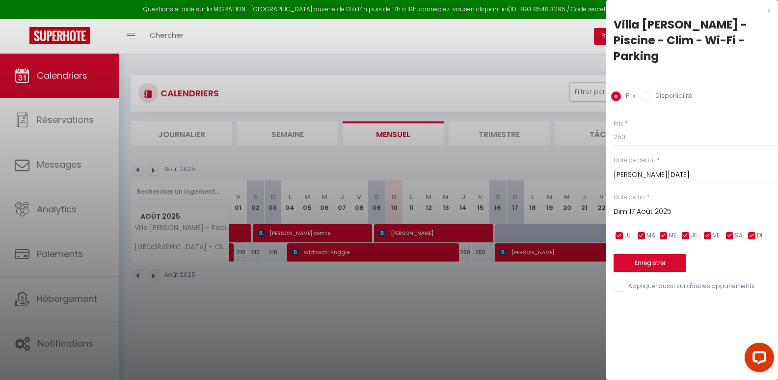
click at [501, 322] on div at bounding box center [389, 190] width 778 height 380
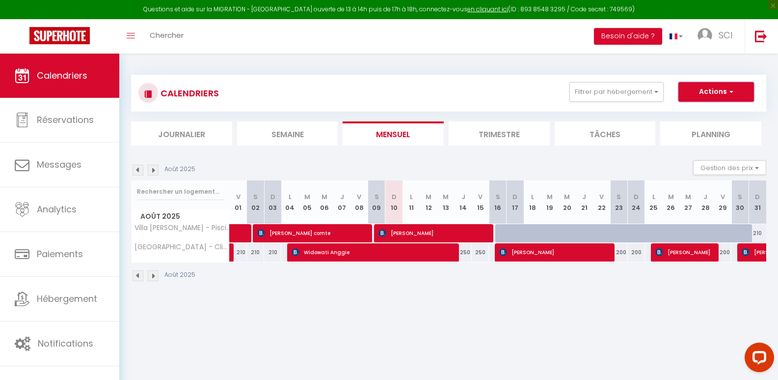
click at [719, 91] on button "Actions" at bounding box center [717, 92] width 76 height 20
click at [697, 115] on link "Nouvelle réservation" at bounding box center [706, 114] width 85 height 15
select select
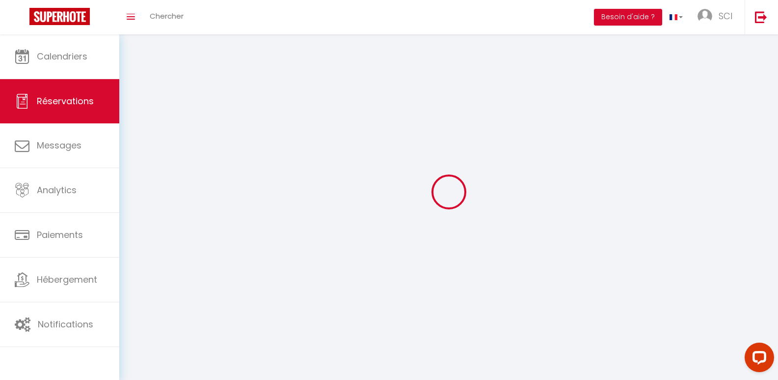
select select
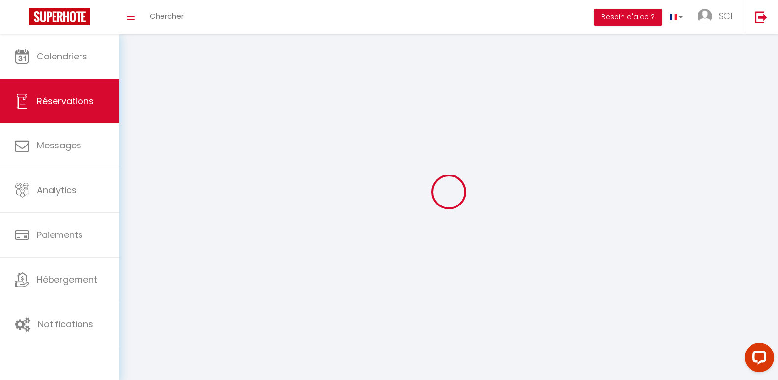
select select
checkbox input "false"
select select
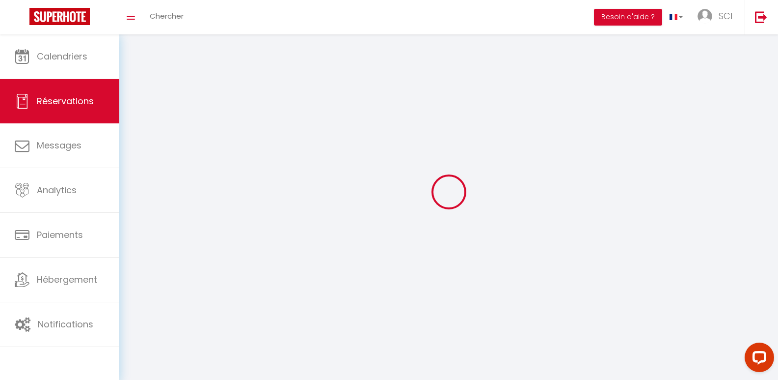
select select
checkbox input "false"
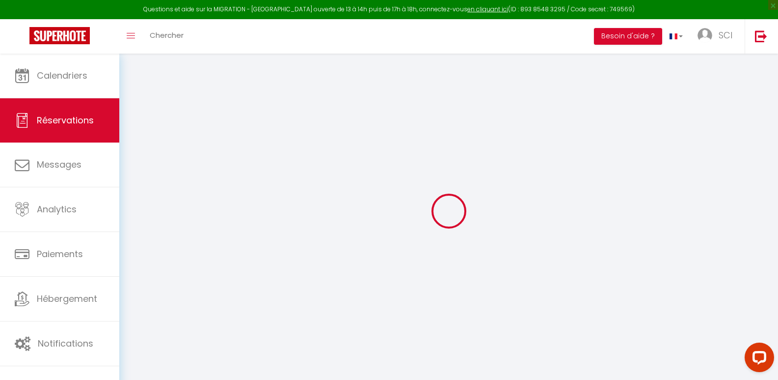
select select
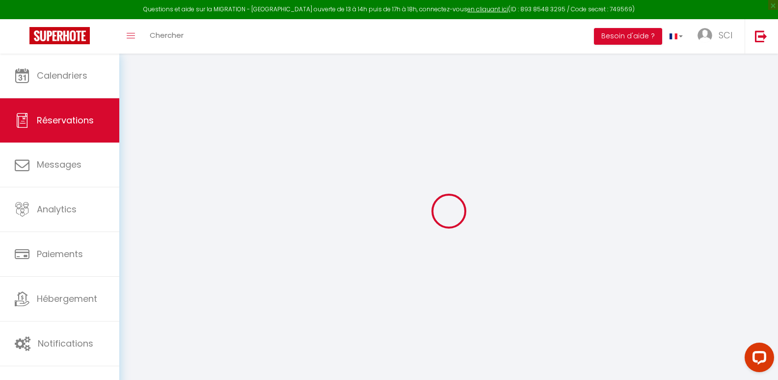
select select
checkbox input "false"
select select
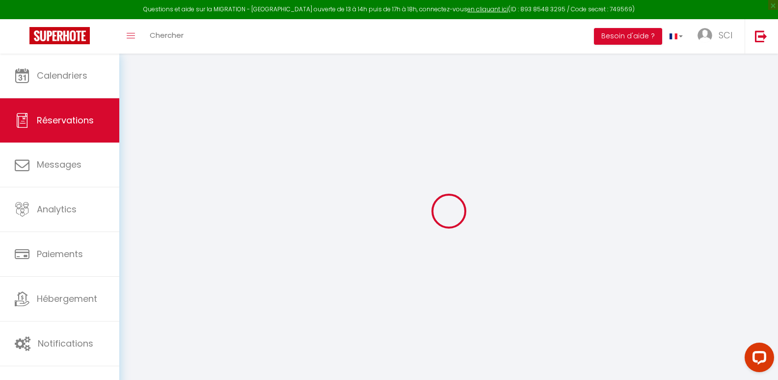
select select
checkbox input "false"
select select
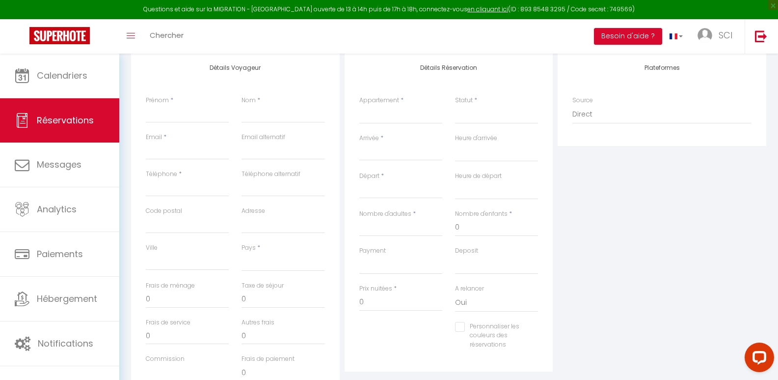
scroll to position [85, 0]
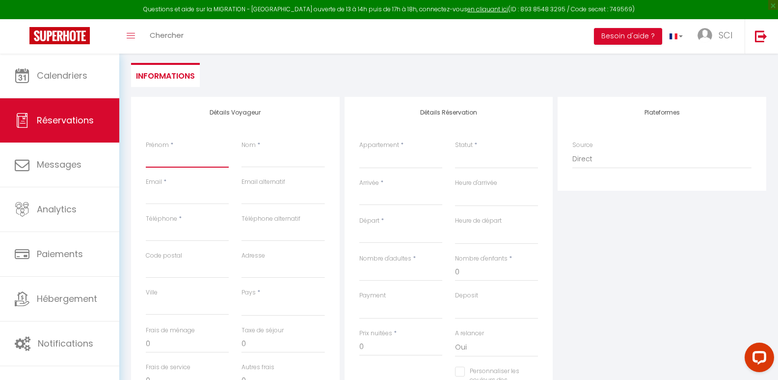
click at [157, 158] on input "Prénom" at bounding box center [187, 159] width 83 height 18
type input "M"
select select
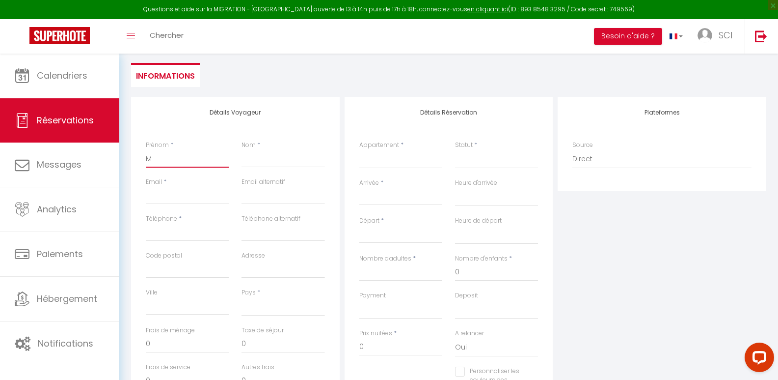
select select
checkbox input "false"
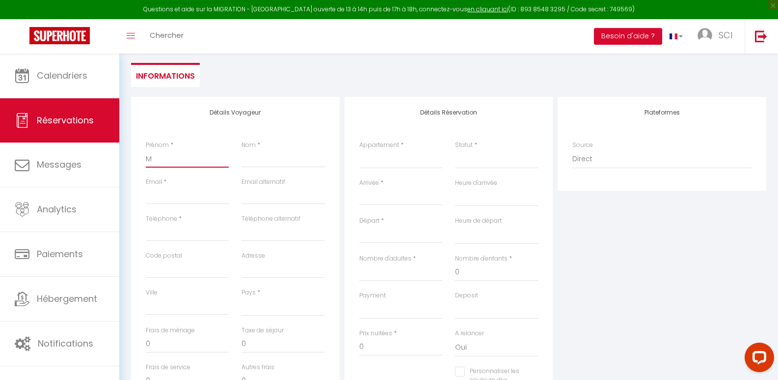
type input "MI"
click at [159, 202] on input "Email client" at bounding box center [187, 196] width 83 height 18
click at [165, 235] on input "Téléphone" at bounding box center [187, 232] width 83 height 18
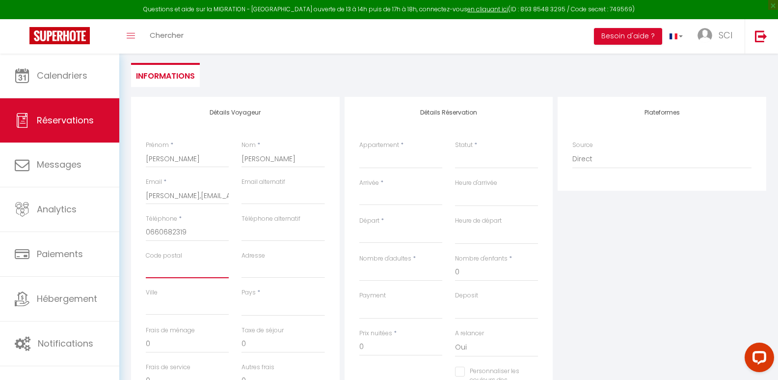
click at [170, 274] on input "Code postal" at bounding box center [187, 269] width 83 height 18
click at [244, 273] on input "Adresse" at bounding box center [283, 269] width 83 height 18
click at [187, 345] on input "0" at bounding box center [187, 344] width 83 height 18
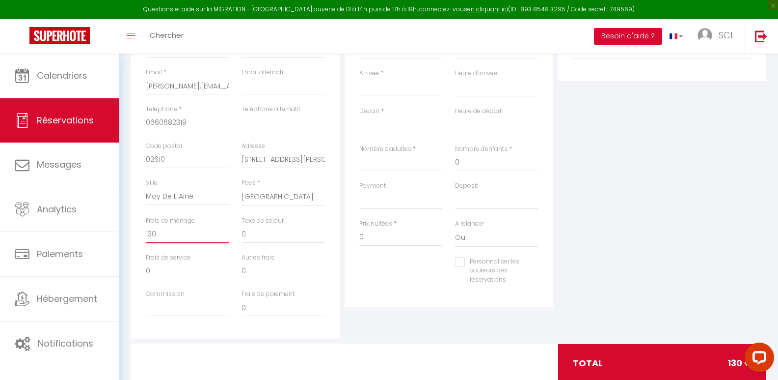
scroll to position [195, 0]
click at [268, 231] on input "0" at bounding box center [283, 233] width 83 height 18
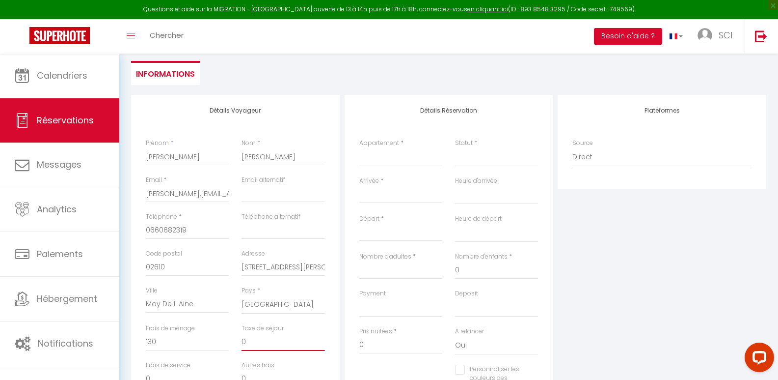
scroll to position [55, 0]
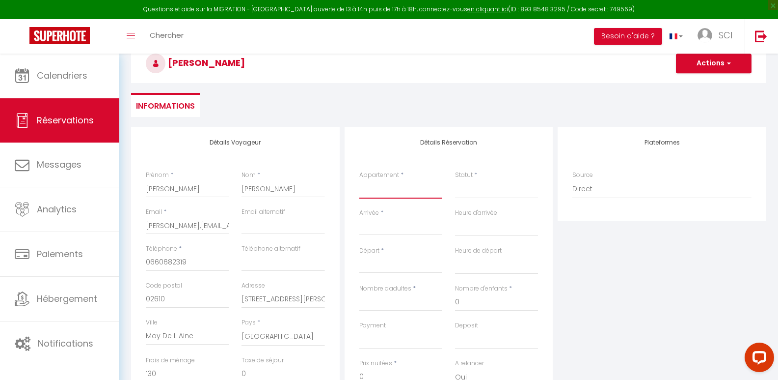
click at [409, 184] on select "Villa [PERSON_NAME] - Piscine - Clim - Wi-Fi - Parking [GEOGRAPHIC_DATA] - Clim…" at bounding box center [401, 189] width 83 height 19
click at [360, 180] on select "Villa [PERSON_NAME] - Piscine - Clim - Wi-Fi - Parking [GEOGRAPHIC_DATA] - Clim…" at bounding box center [401, 189] width 83 height 19
click at [468, 188] on select "Confirmé Non Confirmé [PERSON_NAME] par le voyageur No Show Request" at bounding box center [496, 189] width 83 height 19
click at [455, 180] on select "Confirmé Non Confirmé [PERSON_NAME] par le voyageur No Show Request" at bounding box center [496, 189] width 83 height 19
click at [389, 224] on input "Arrivée" at bounding box center [401, 227] width 83 height 13
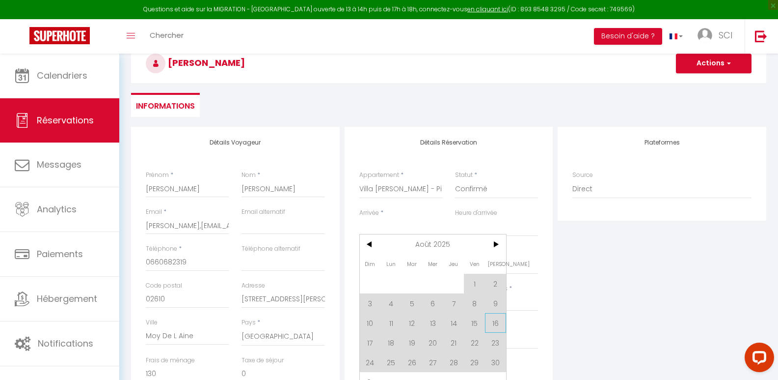
click at [495, 323] on span "16" at bounding box center [495, 323] width 21 height 20
click at [499, 321] on div "Deposit OK KO" at bounding box center [496, 335] width 83 height 28
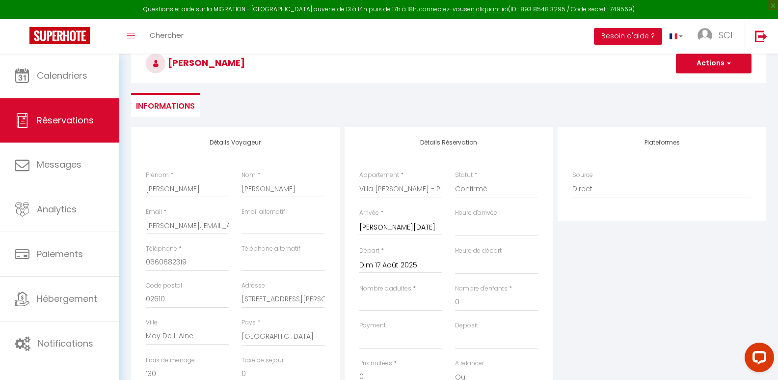
click at [393, 265] on input "Dim 17 Août 2025" at bounding box center [401, 265] width 83 height 13
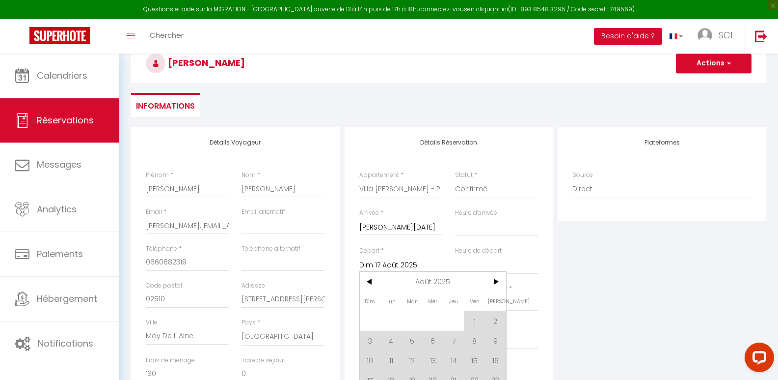
scroll to position [57, 0]
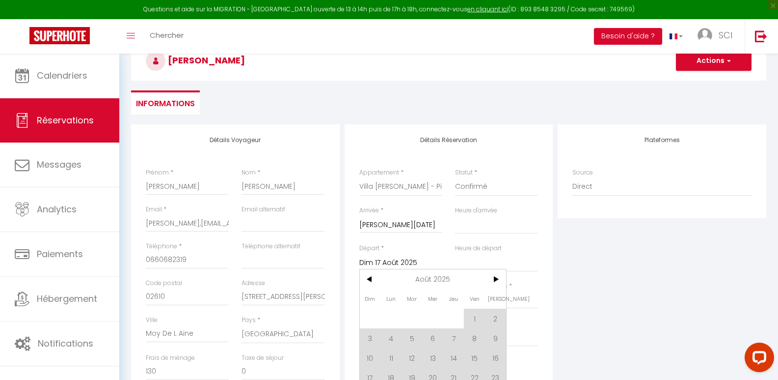
click at [359, 357] on div "Prix nuitées * 0" at bounding box center [401, 375] width 96 height 38
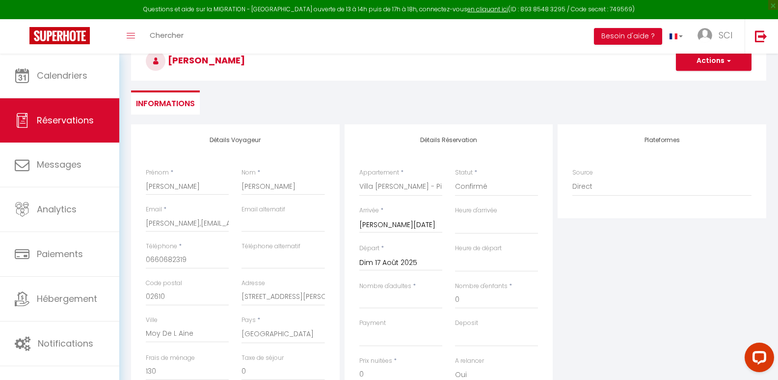
click at [416, 263] on input "Dim 17 Août 2025" at bounding box center [401, 262] width 83 height 13
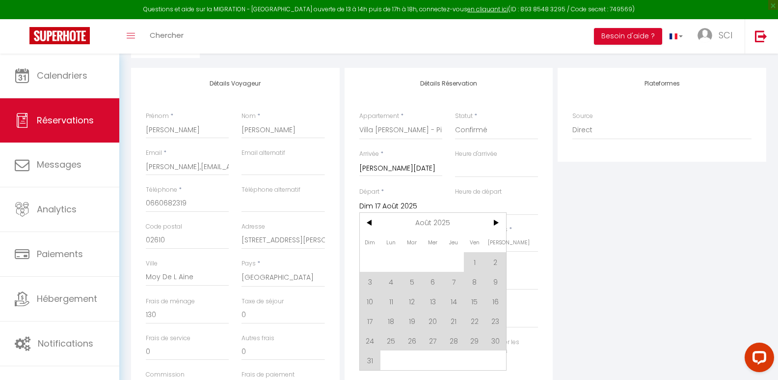
scroll to position [117, 0]
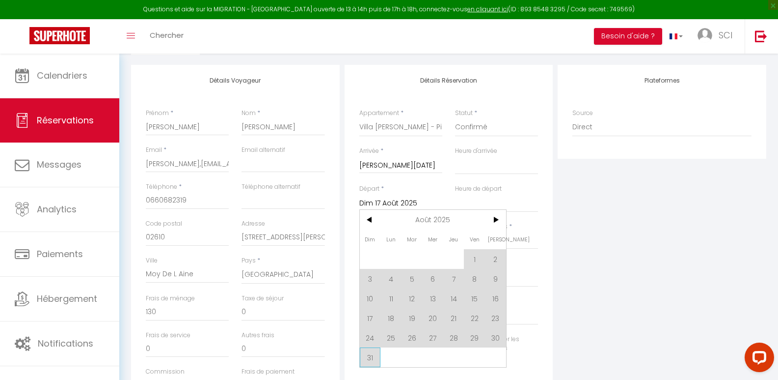
click at [366, 356] on span "31" at bounding box center [370, 357] width 21 height 20
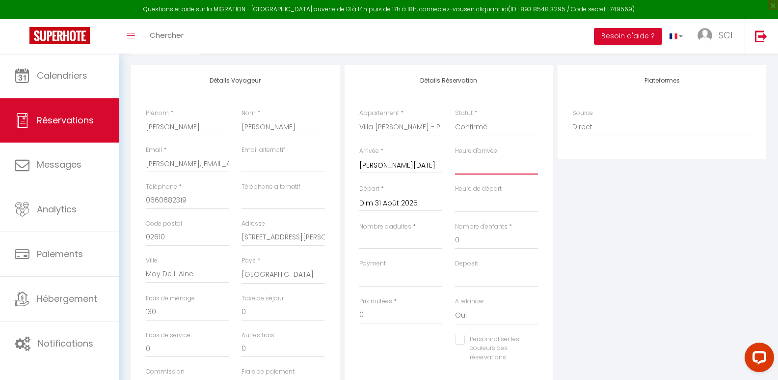
click at [506, 169] on select "00:00 00:30 01:00 01:30 02:00 02:30 03:00 03:30 04:00 04:30 05:00 05:30 06:00 0…" at bounding box center [496, 165] width 83 height 19
click at [455, 156] on select "00:00 00:30 01:00 01:30 02:00 02:30 03:00 03:30 04:00 04:30 05:00 05:30 06:00 0…" at bounding box center [496, 165] width 83 height 19
click at [490, 207] on select "00:00 00:30 01:00 01:30 02:00 02:30 03:00 03:30 04:00 04:30 05:00 05:30 06:00 0…" at bounding box center [496, 203] width 83 height 19
click at [455, 194] on select "00:00 00:30 01:00 01:30 02:00 02:30 03:00 03:30 04:00 04:30 05:00 05:30 06:00 0…" at bounding box center [496, 203] width 83 height 19
click at [396, 238] on input "Nombre d'adultes" at bounding box center [401, 240] width 83 height 18
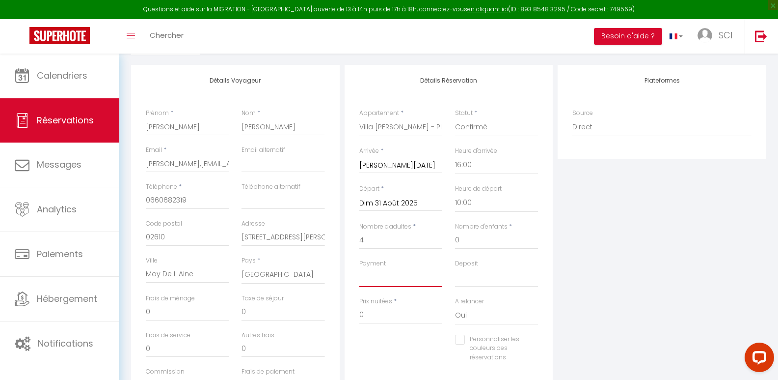
click at [401, 278] on select "OK KO" at bounding box center [401, 277] width 83 height 19
click at [360, 268] on select "OK KO" at bounding box center [401, 277] width 83 height 19
click at [457, 277] on select "OK KO" at bounding box center [496, 277] width 83 height 19
click at [398, 318] on input "0" at bounding box center [401, 315] width 83 height 18
click at [273, 317] on input "0" at bounding box center [283, 312] width 83 height 18
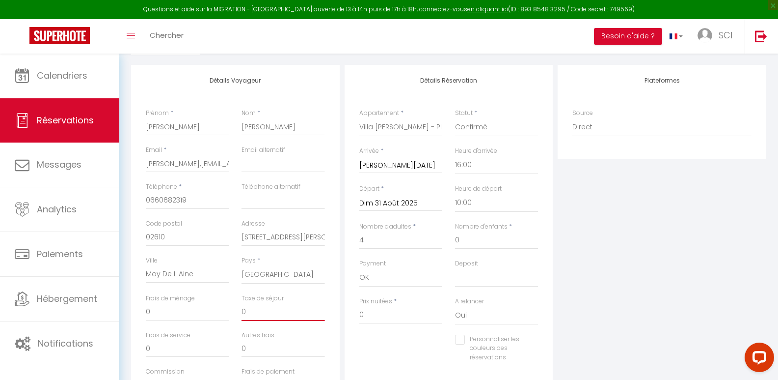
click at [273, 317] on input "0" at bounding box center [283, 312] width 83 height 18
click at [365, 318] on input "0" at bounding box center [401, 315] width 83 height 18
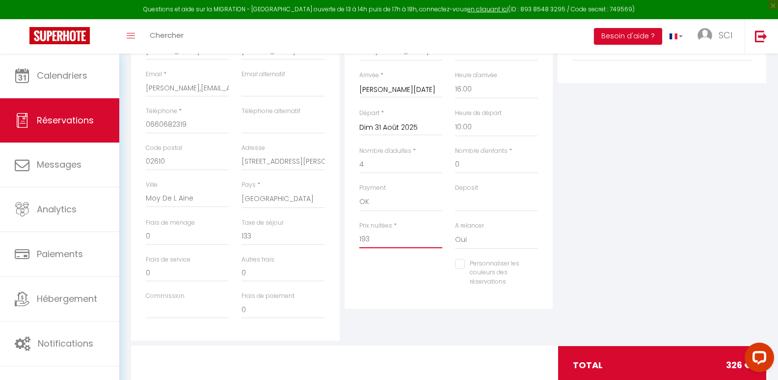
scroll to position [192, 0]
click at [457, 264] on input "Personnaliser les couleurs des réservations" at bounding box center [490, 265] width 71 height 10
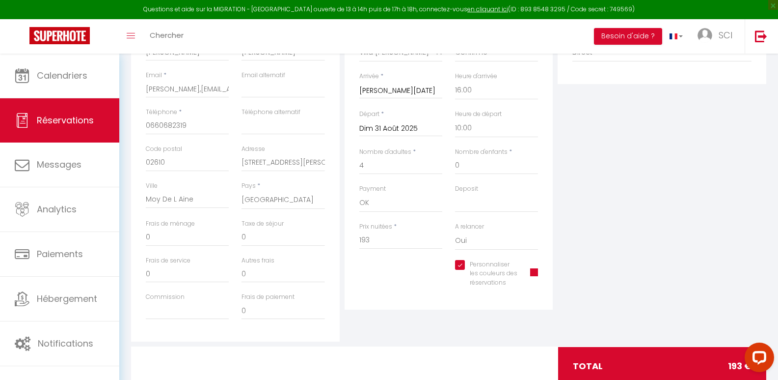
scroll to position [222, 0]
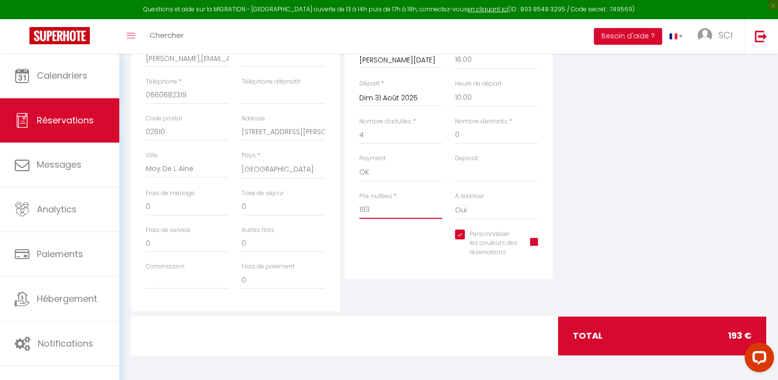
click at [401, 213] on input "193" at bounding box center [401, 210] width 83 height 18
click at [180, 203] on input "0" at bounding box center [187, 207] width 83 height 18
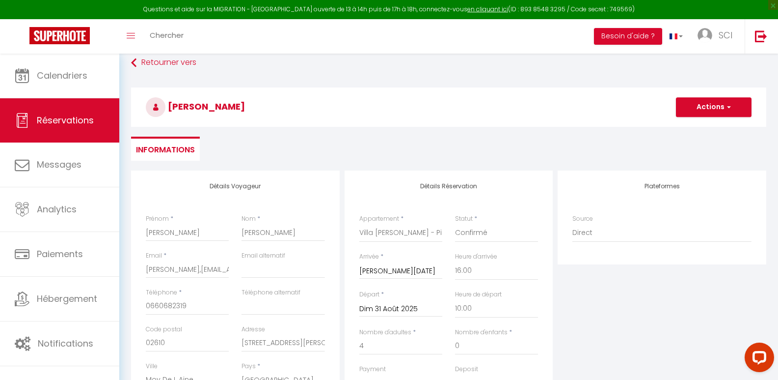
scroll to position [0, 0]
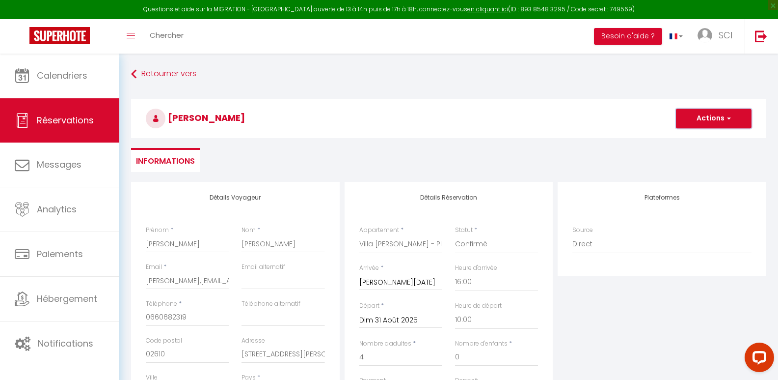
click at [713, 109] on button "Actions" at bounding box center [714, 119] width 76 height 20
click at [702, 143] on link "Enregistrer" at bounding box center [705, 140] width 78 height 13
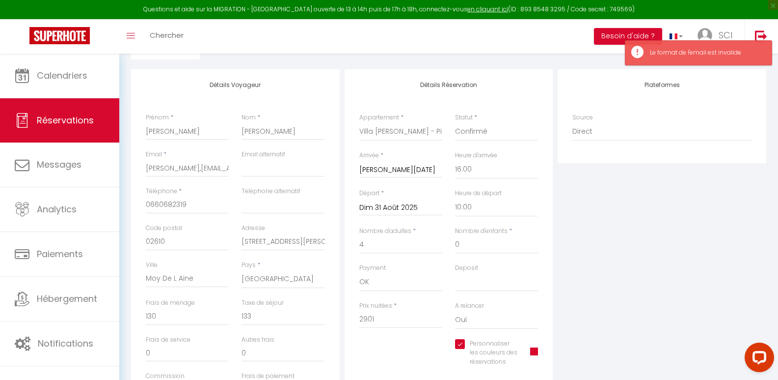
scroll to position [130, 0]
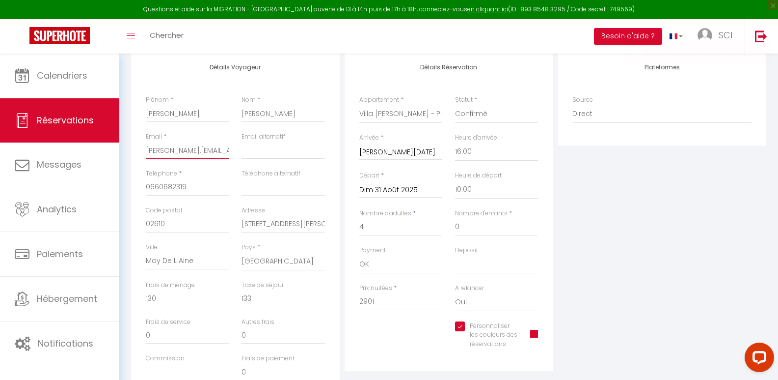
click at [203, 148] on input "[PERSON_NAME],[EMAIL_ADDRESS][DOMAIN_NAME]" at bounding box center [187, 150] width 83 height 18
click at [176, 150] on input "severine,[EMAIL_ADDRESS][DOMAIN_NAME]" at bounding box center [187, 150] width 83 height 18
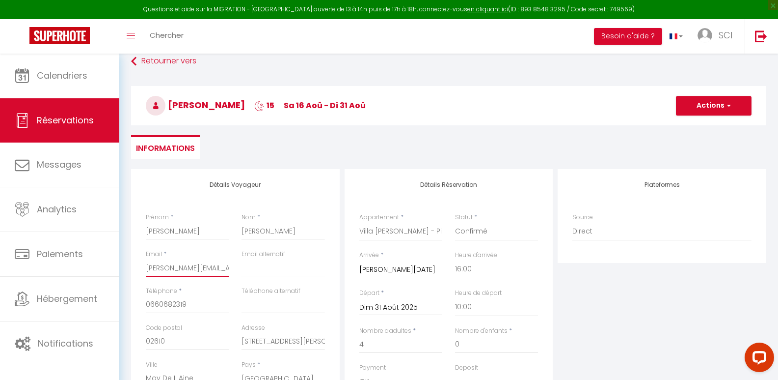
scroll to position [0, 0]
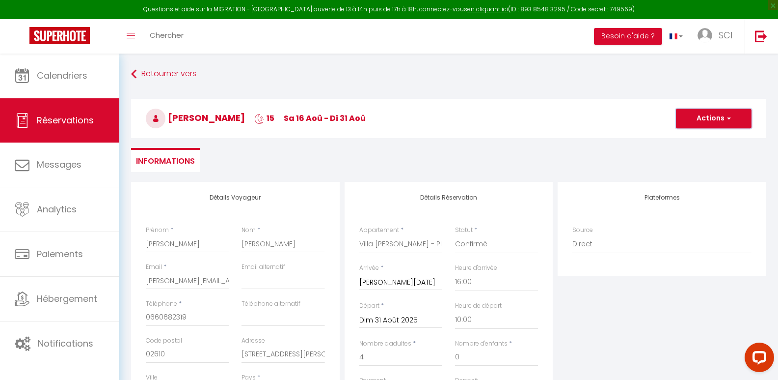
click at [713, 121] on button "Actions" at bounding box center [714, 119] width 76 height 20
click at [698, 143] on link "Enregistrer" at bounding box center [705, 140] width 78 height 13
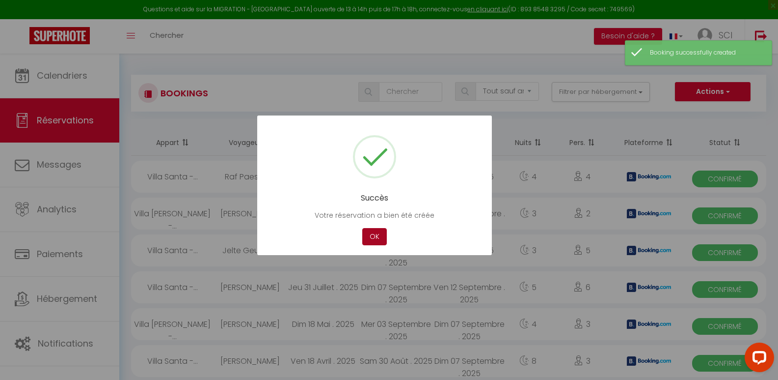
click at [370, 235] on button "OK" at bounding box center [374, 236] width 25 height 17
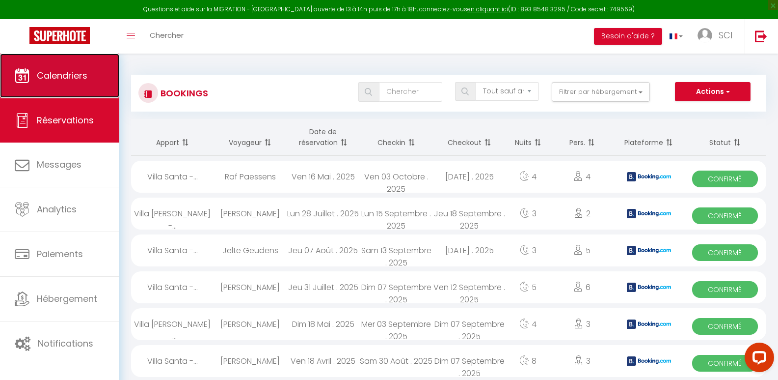
click at [46, 85] on link "Calendriers" at bounding box center [59, 76] width 119 height 44
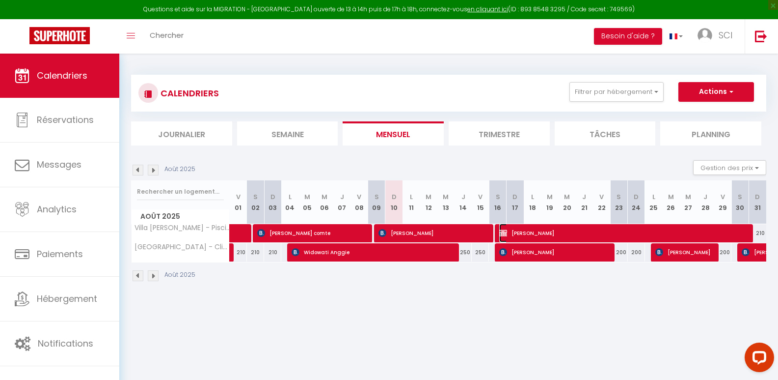
click at [589, 237] on span "[PERSON_NAME]" at bounding box center [623, 232] width 247 height 19
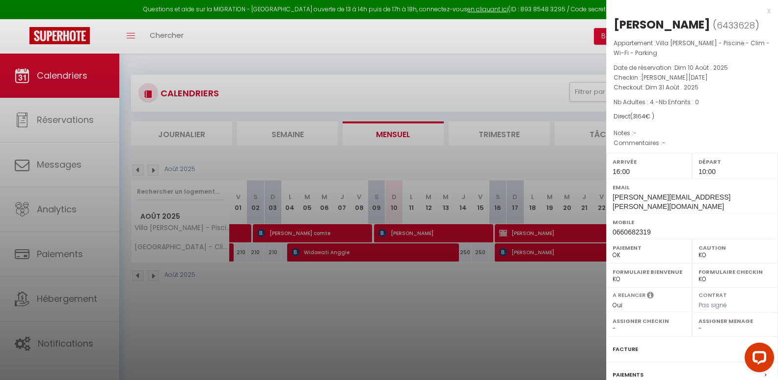
click at [510, 310] on div at bounding box center [389, 190] width 778 height 380
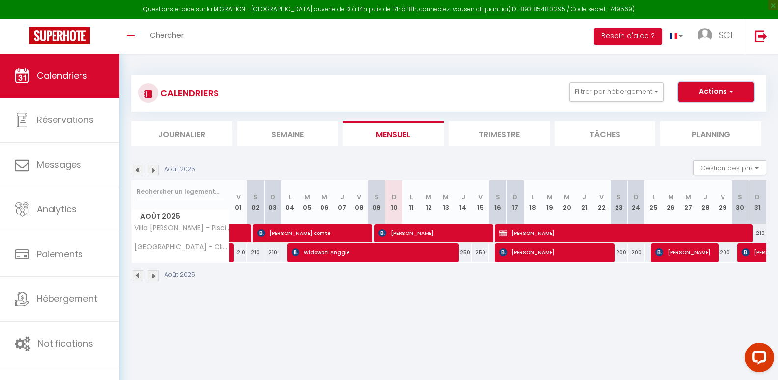
click at [709, 96] on button "Actions" at bounding box center [717, 92] width 76 height 20
click at [550, 95] on div "CALENDRIERS Filtrer par hébergement Tous Villa [PERSON_NAME] - Piscine - Clim -…" at bounding box center [449, 93] width 621 height 22
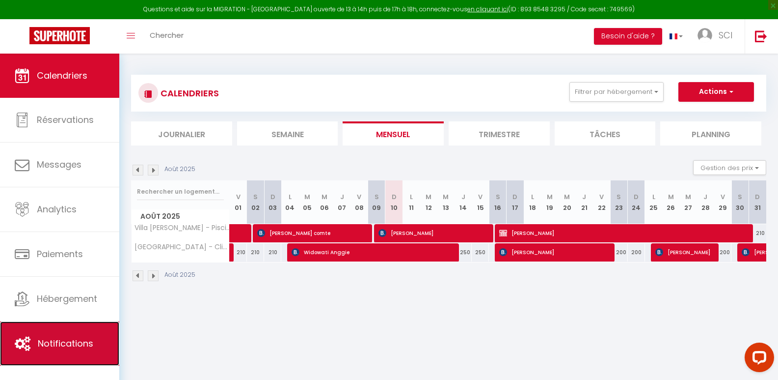
click at [43, 341] on span "Notifications" at bounding box center [66, 343] width 56 height 12
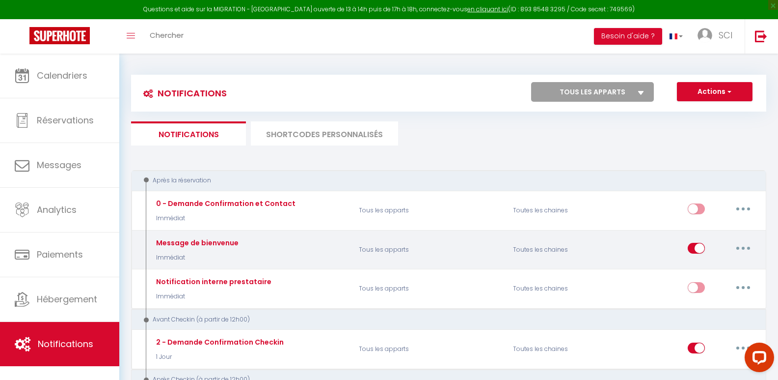
click at [749, 241] on button "button" at bounding box center [744, 248] width 28 height 16
click at [711, 270] on link "Editer" at bounding box center [718, 270] width 73 height 17
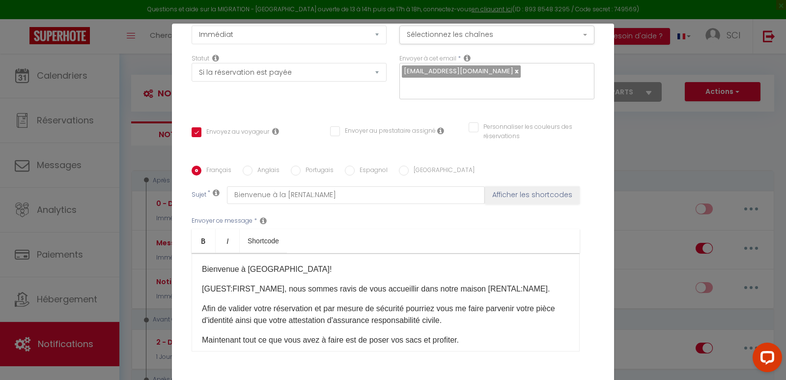
scroll to position [167, 0]
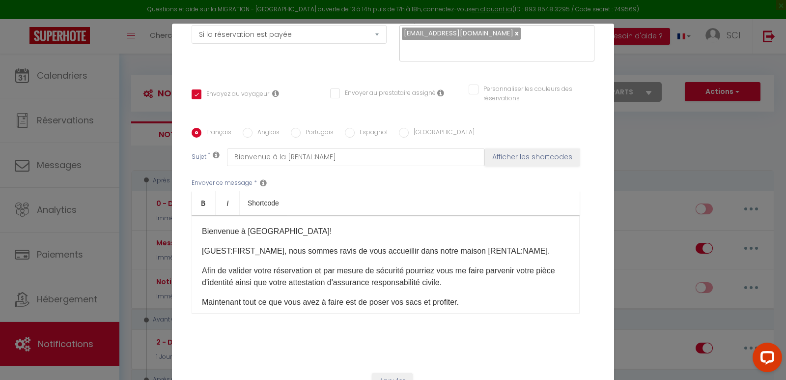
click at [202, 225] on p "Bienvenue à [GEOGRAPHIC_DATA]!" at bounding box center [385, 231] width 367 height 12
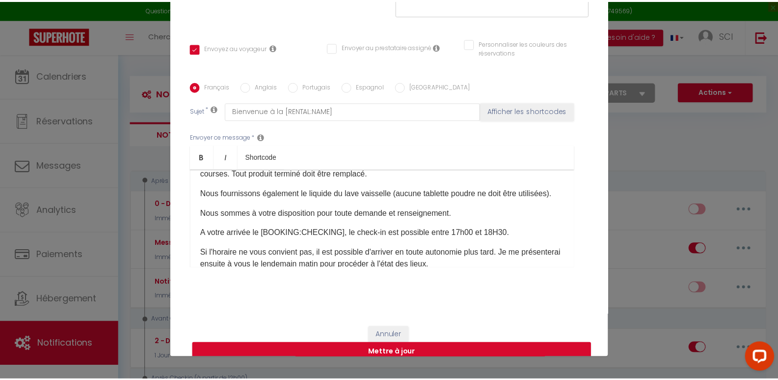
scroll to position [47, 0]
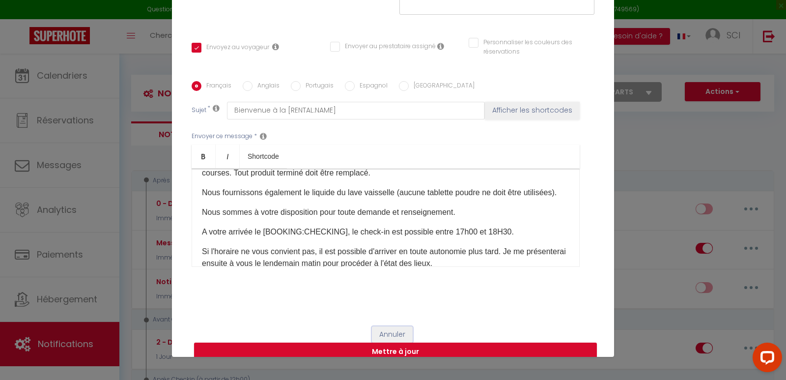
click at [391, 326] on button "Annuler" at bounding box center [392, 334] width 41 height 17
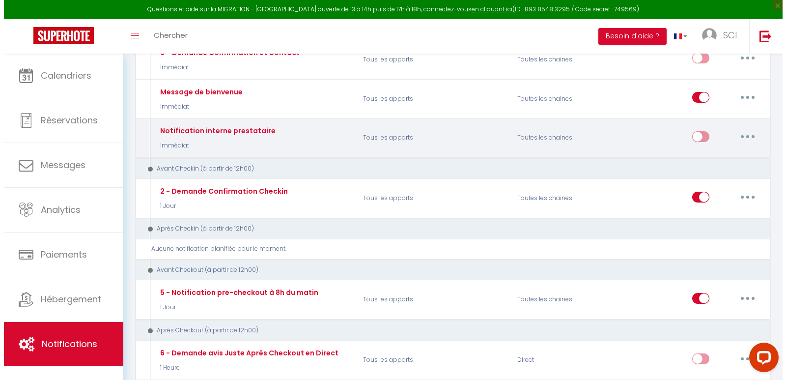
scroll to position [151, 0]
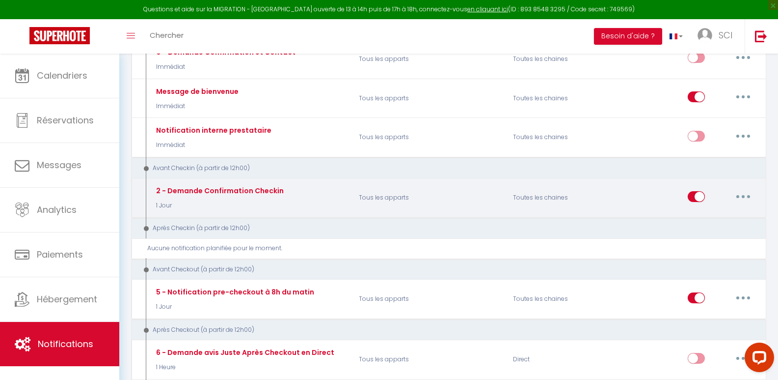
click at [742, 190] on button "button" at bounding box center [744, 197] width 28 height 16
click at [705, 219] on link "Editer" at bounding box center [718, 218] width 73 height 17
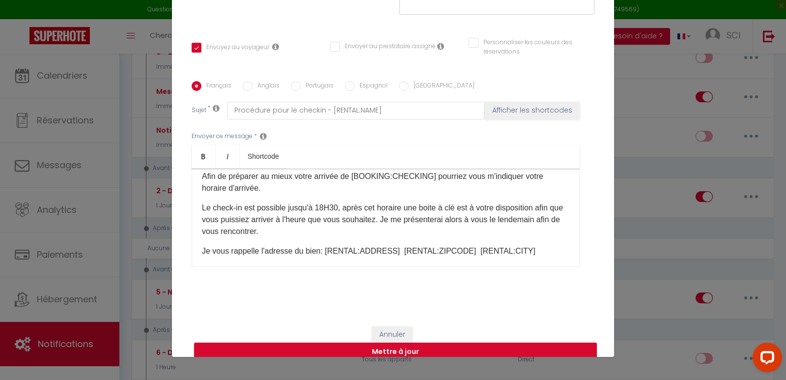
scroll to position [0, 0]
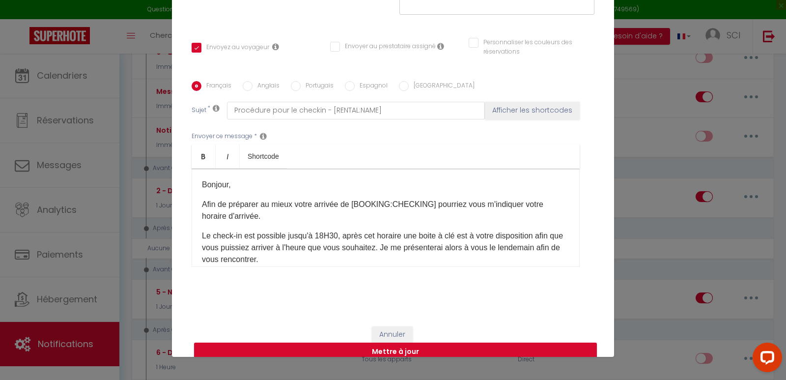
click at [197, 169] on div "​Bonjour, Afin de préparer au mieux votre arrivée de [BOOKING:CHECKING]​ pourri…" at bounding box center [386, 217] width 388 height 98
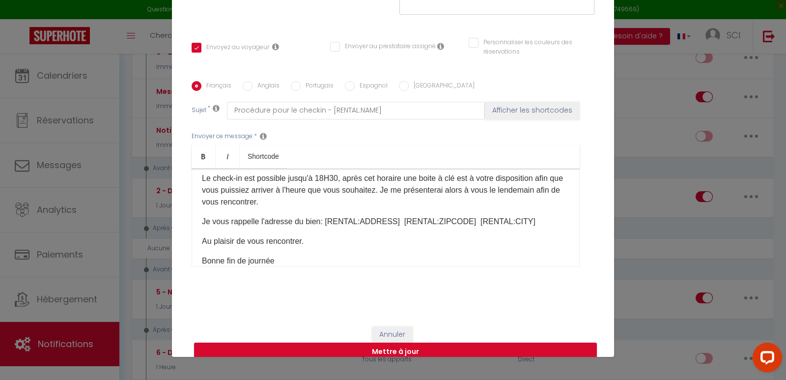
scroll to position [83, 0]
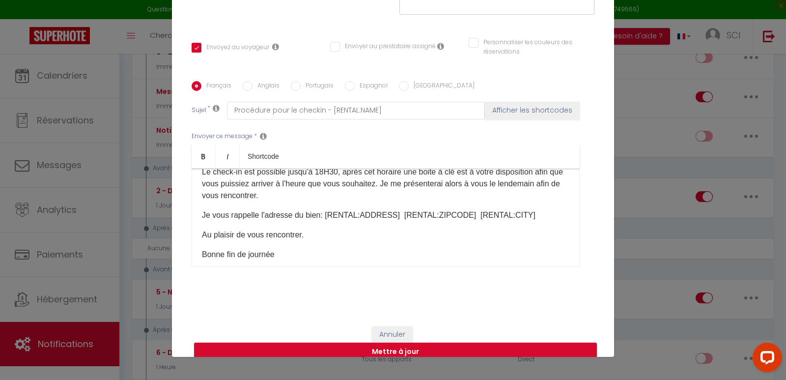
click at [522, 209] on p "Je vous rappelle l'adresse du bien: [RENTAL:ADDRESS] [RENTAL:ZIPCODE] [RENTAL:C…" at bounding box center [385, 215] width 367 height 12
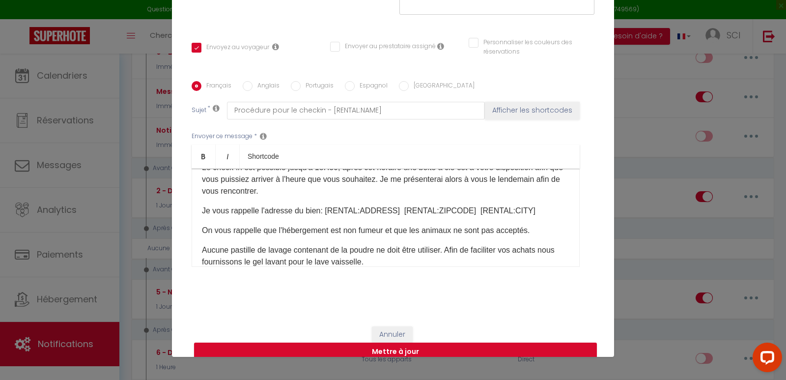
scroll to position [108, 0]
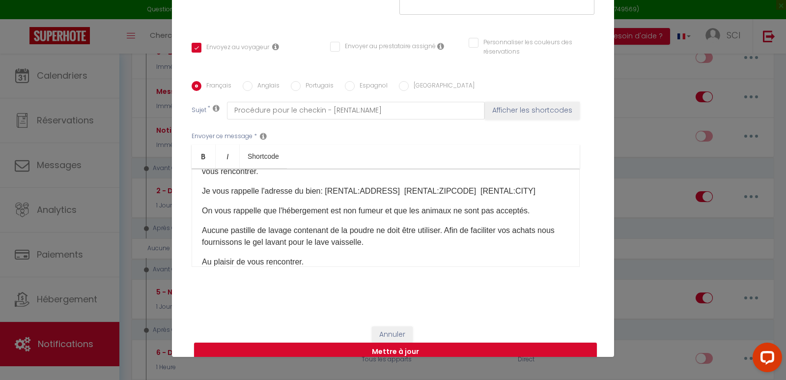
click at [405, 232] on p "Aucune pastille de lavage contenant de la poudre ne doit être utiliser. Afin de…" at bounding box center [385, 236] width 367 height 24
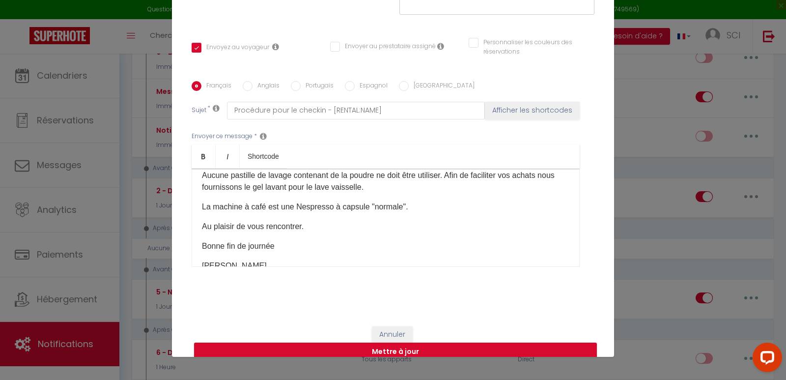
scroll to position [188, 0]
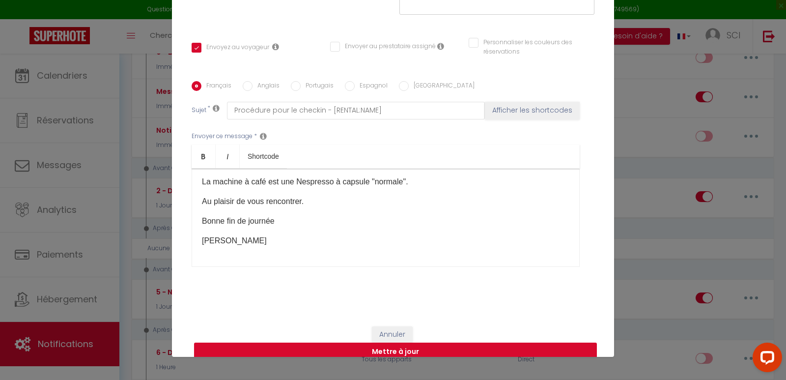
click at [409, 342] on button "Mettre à jour" at bounding box center [395, 351] width 403 height 19
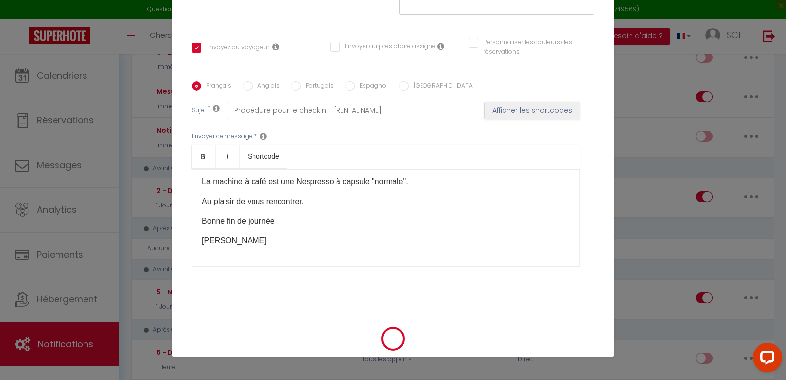
scroll to position [158, 0]
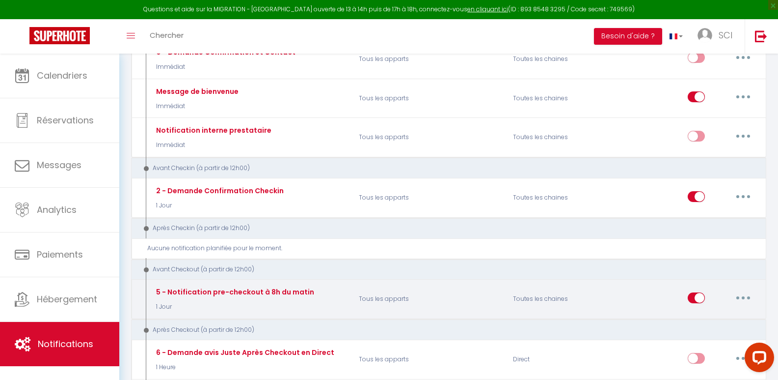
click at [739, 295] on button "button" at bounding box center [744, 298] width 28 height 16
click at [718, 319] on link "Editer" at bounding box center [718, 319] width 73 height 17
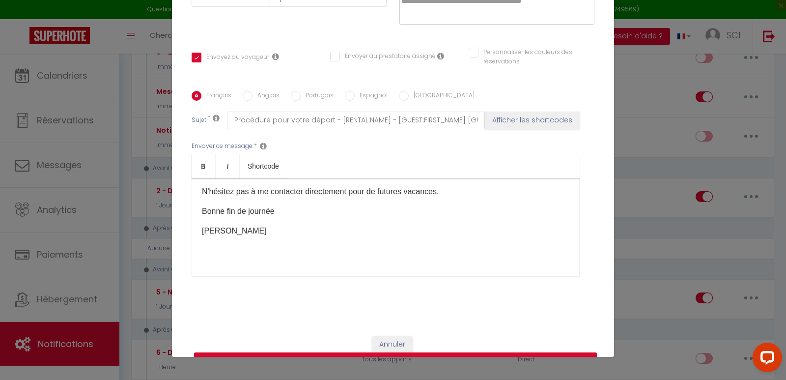
scroll to position [0, 0]
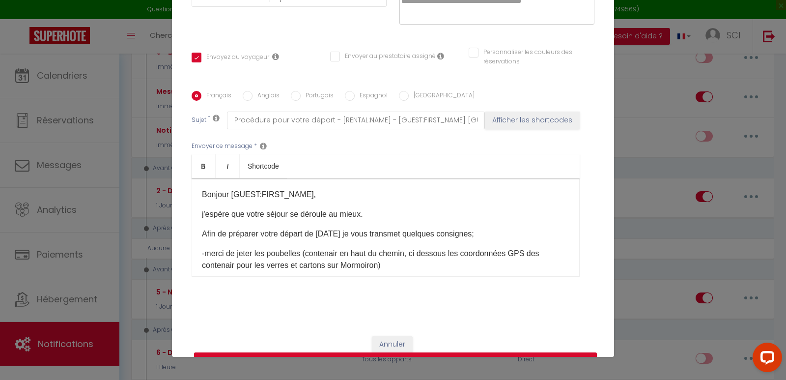
click at [196, 179] on div "Bonjour [GUEST:FIRST_NAME], j'espère que votre séjour se déroule au mieux. Afin…" at bounding box center [386, 227] width 388 height 98
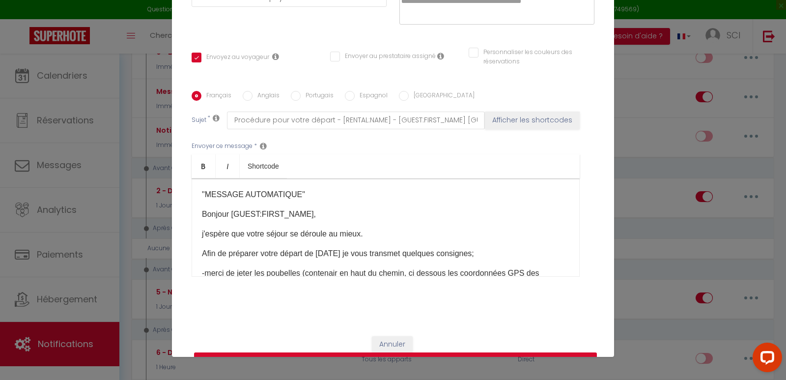
click at [426, 352] on button "Mettre à jour" at bounding box center [395, 361] width 403 height 19
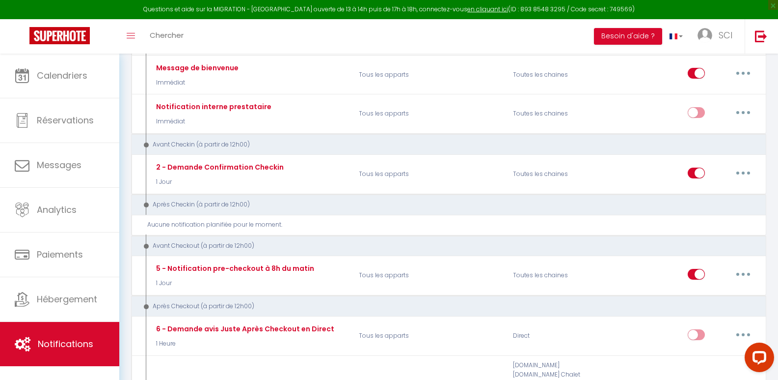
scroll to position [174, 0]
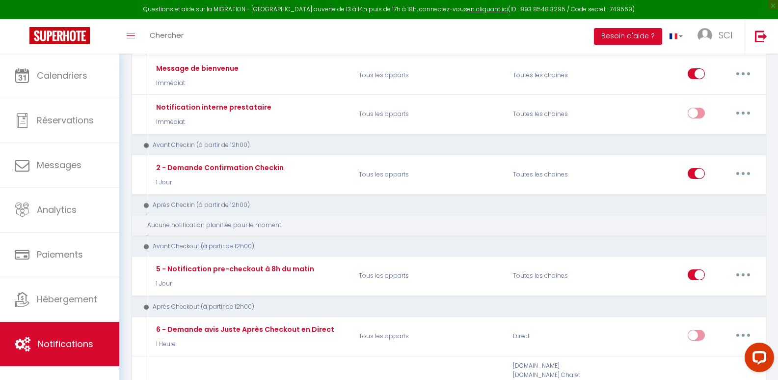
click at [415, 225] on div "Aucune notification planifiée pour le moment." at bounding box center [452, 225] width 611 height 9
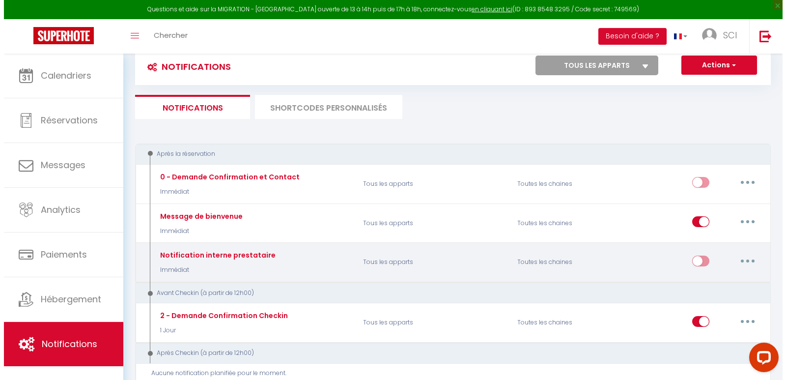
scroll to position [26, 0]
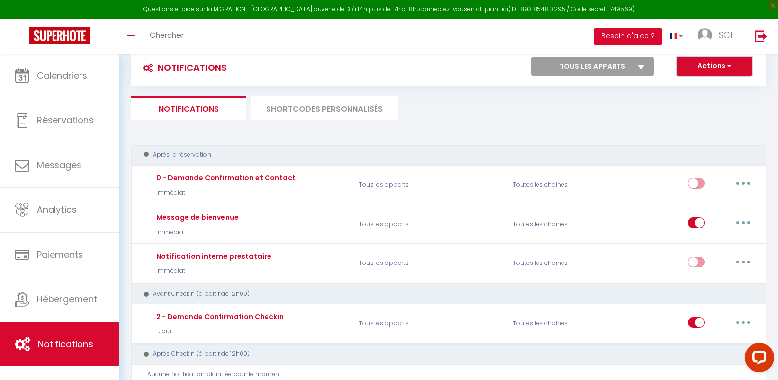
click at [721, 69] on button "Actions" at bounding box center [715, 66] width 76 height 20
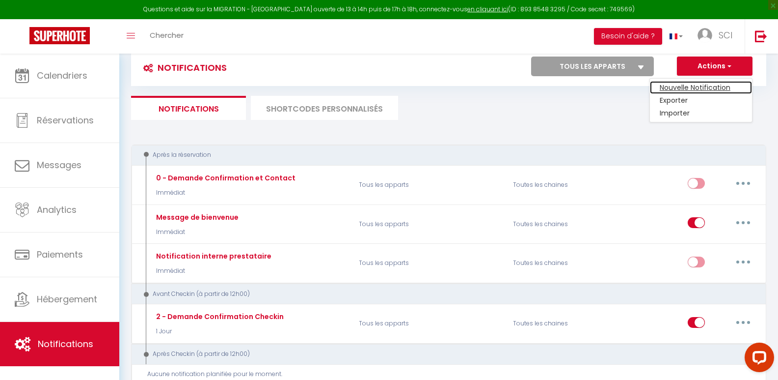
click at [689, 86] on link "Nouvelle Notification" at bounding box center [701, 87] width 102 height 13
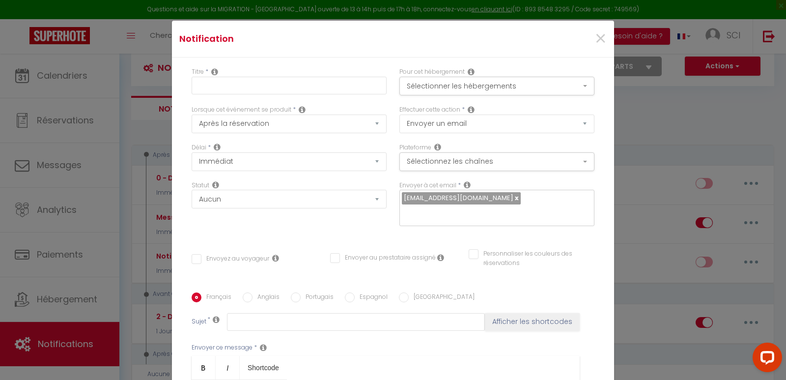
scroll to position [0, 0]
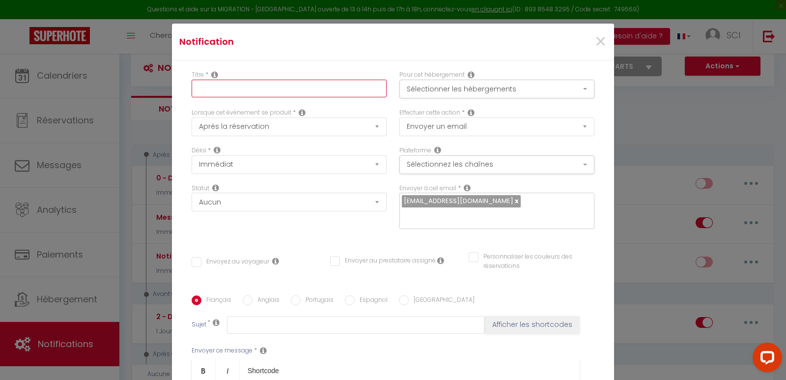
click at [251, 85] on input "text" at bounding box center [289, 89] width 195 height 18
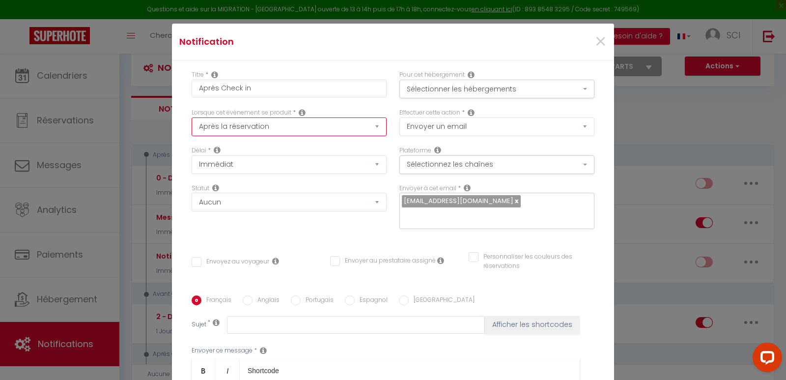
click at [276, 121] on select "Après la réservation Avant Checkin (à partir de 12h00) Après Checkin (à partir …" at bounding box center [289, 126] width 195 height 19
click at [192, 117] on select "Après la réservation Avant Checkin (à partir de 12h00) Après Checkin (à partir …" at bounding box center [289, 126] width 195 height 19
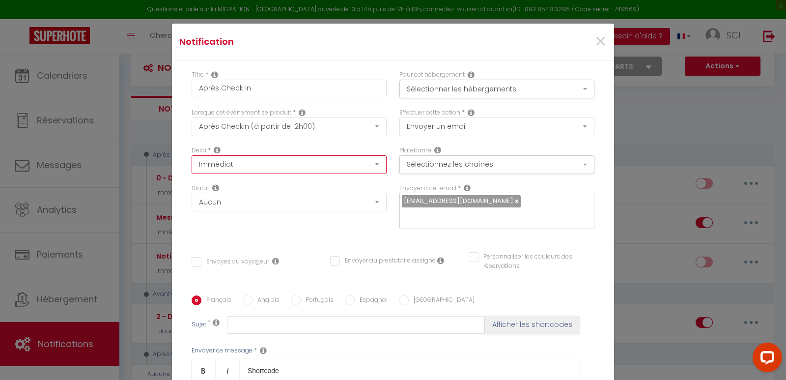
click at [274, 168] on select "Immédiat + 10 Minutes + 1 Heure + 2 Heures + 3 Heures + 4 Heures + 5 Heures + 6…" at bounding box center [289, 164] width 195 height 19
click at [192, 155] on select "Immédiat + 10 Minutes + 1 Heure + 2 Heures + 3 Heures + 4 Heures + 5 Heures + 6…" at bounding box center [289, 164] width 195 height 19
click at [262, 168] on select "Immédiat + 10 Minutes + 1 Heure + 2 Heures + 3 Heures + 4 Heures + 5 Heures + 6…" at bounding box center [289, 164] width 195 height 19
click at [192, 155] on select "Immédiat + 10 Minutes + 1 Heure + 2 Heures + 3 Heures + 4 Heures + 5 Heures + 6…" at bounding box center [289, 164] width 195 height 19
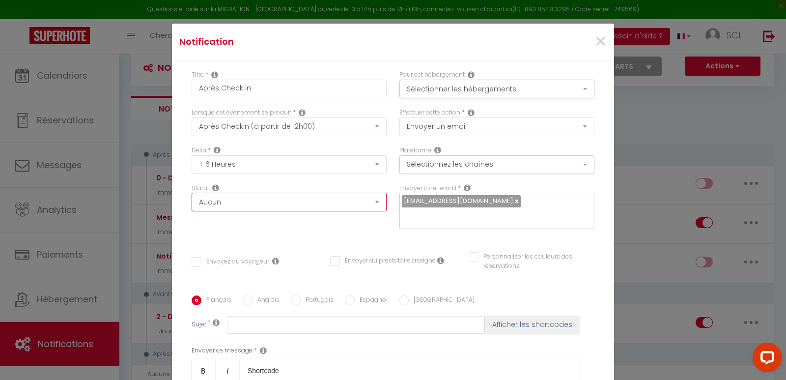
click at [245, 206] on select "Aucun Si la réservation est payée Si réservation non payée Si la caution a été …" at bounding box center [289, 202] width 195 height 19
click at [297, 179] on div "Délai * Immédiat + 10 Minutes + 1 Heure + 2 Heures + 3 Heures + 4 Heures + 5 He…" at bounding box center [289, 165] width 208 height 38
click at [478, 81] on button "Sélectionner les hébergements" at bounding box center [496, 89] width 195 height 19
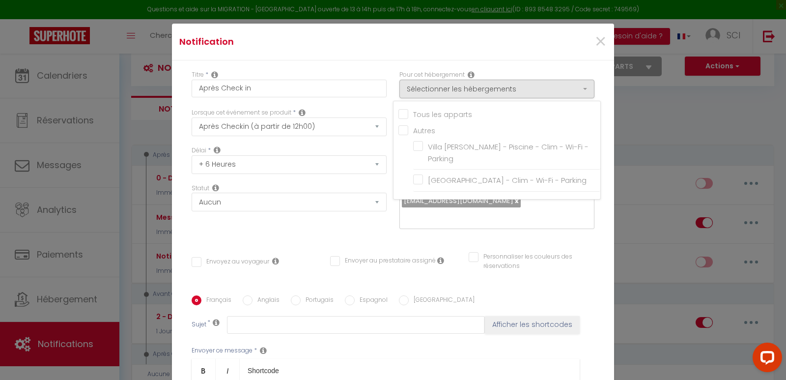
click at [398, 113] on input "Tous les apparts" at bounding box center [499, 114] width 202 height 10
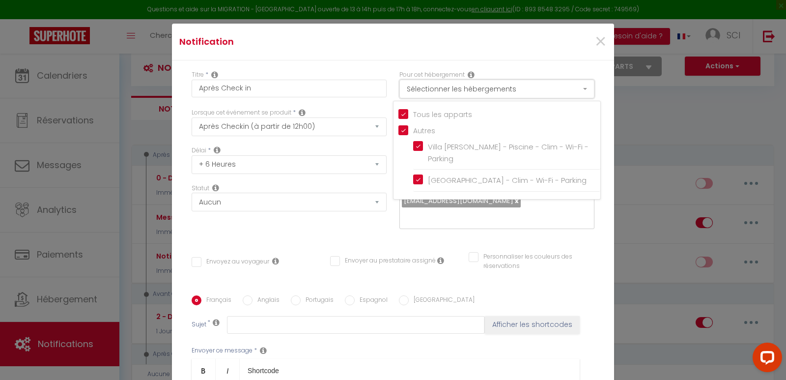
click at [435, 88] on button "Sélectionner les hébergements" at bounding box center [496, 89] width 195 height 19
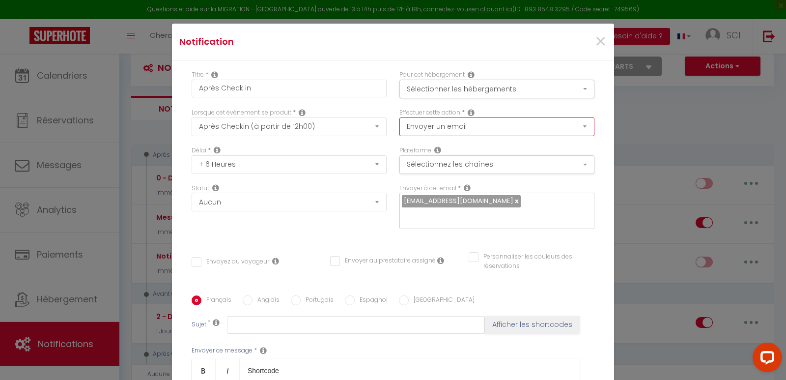
click at [431, 123] on select "Envoyer un email Envoyer un SMS Envoyer une notification push" at bounding box center [496, 126] width 195 height 19
click at [436, 126] on select "Envoyer un email Envoyer un SMS Envoyer une notification push" at bounding box center [496, 126] width 195 height 19
click at [434, 163] on button "Sélectionnez les chaînes" at bounding box center [496, 164] width 195 height 19
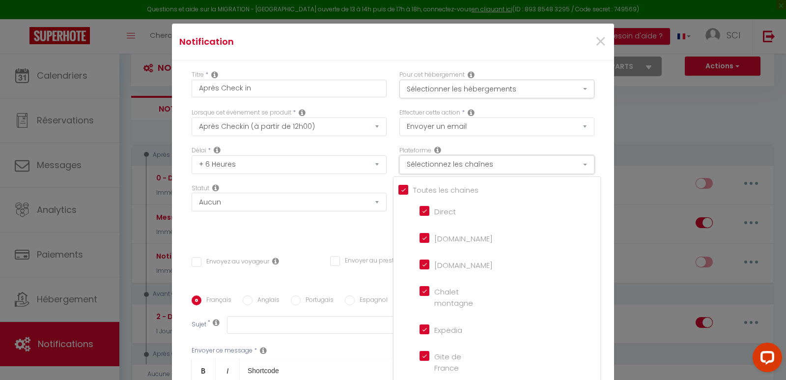
click at [434, 163] on button "Sélectionnez les chaînes" at bounding box center [496, 164] width 195 height 19
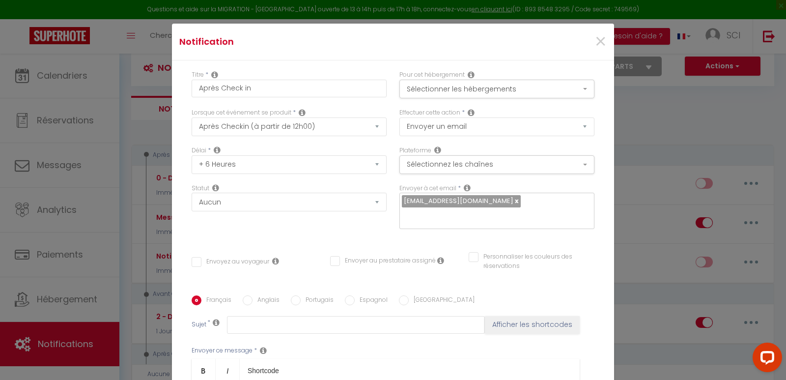
click at [196, 257] on input "Envoyez au voyageur" at bounding box center [231, 262] width 78 height 10
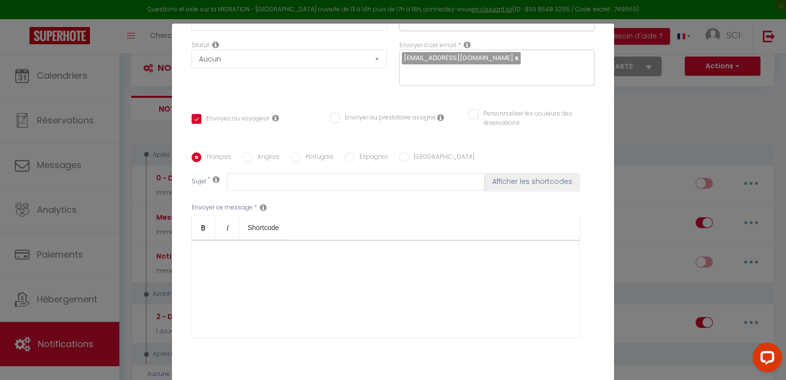
scroll to position [146, 0]
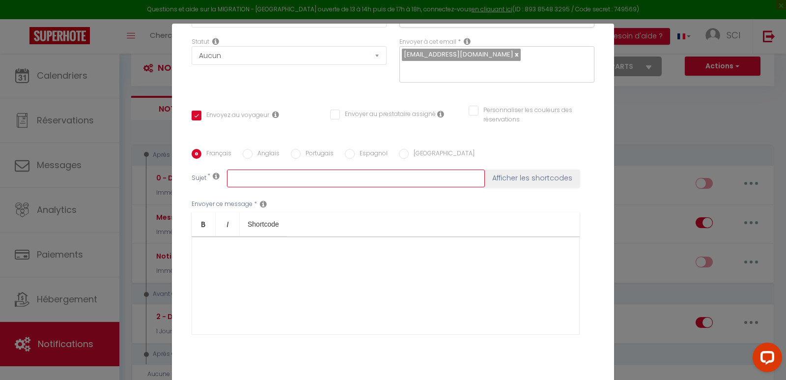
click at [328, 169] on input "text" at bounding box center [356, 178] width 258 height 18
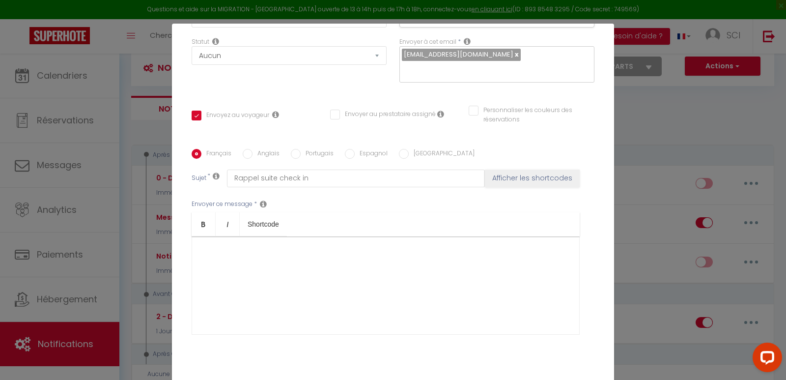
click at [250, 236] on div at bounding box center [386, 285] width 388 height 98
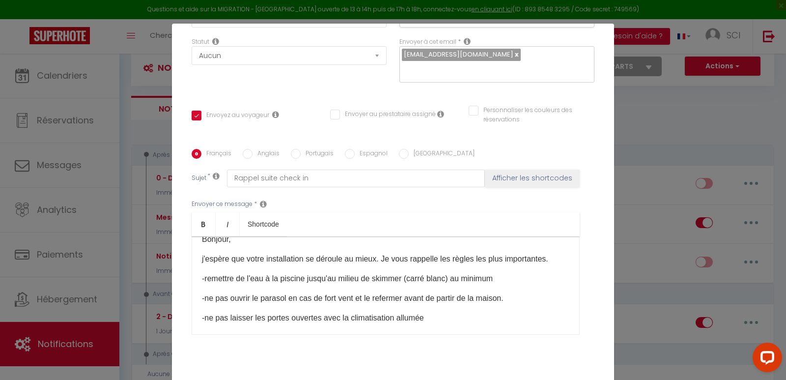
scroll to position [33, 0]
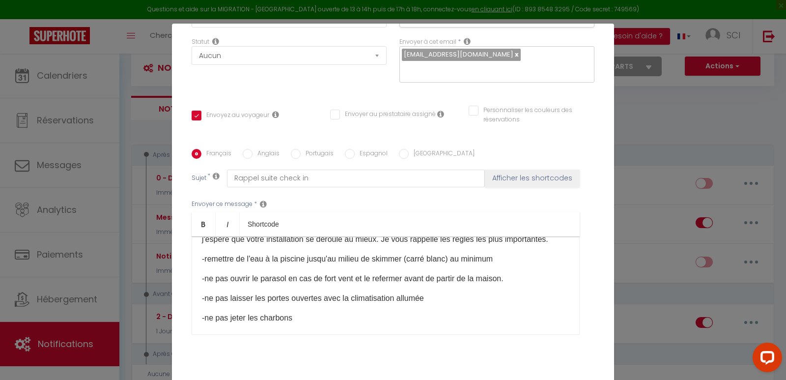
click at [223, 316] on p "-ne pas jeter les charbons" at bounding box center [385, 318] width 367 height 12
click at [278, 315] on p "-jeter les charbons" at bounding box center [385, 318] width 367 height 12
drag, startPoint x: 297, startPoint y: 278, endPoint x: 356, endPoint y: 312, distance: 67.3
click at [356, 312] on p "-jeter les charbons dans un sac poubelle" at bounding box center [385, 318] width 367 height 12
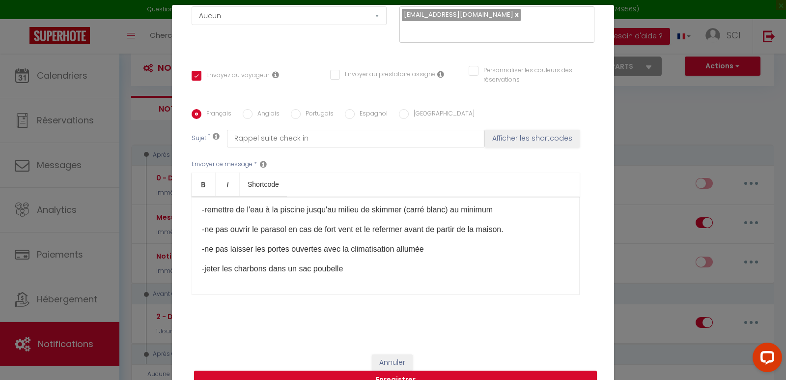
scroll to position [47, 0]
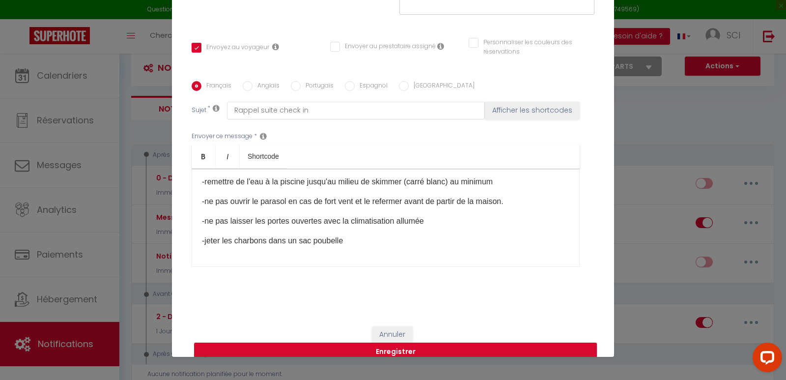
click at [386, 342] on button "Enregistrer" at bounding box center [395, 351] width 403 height 19
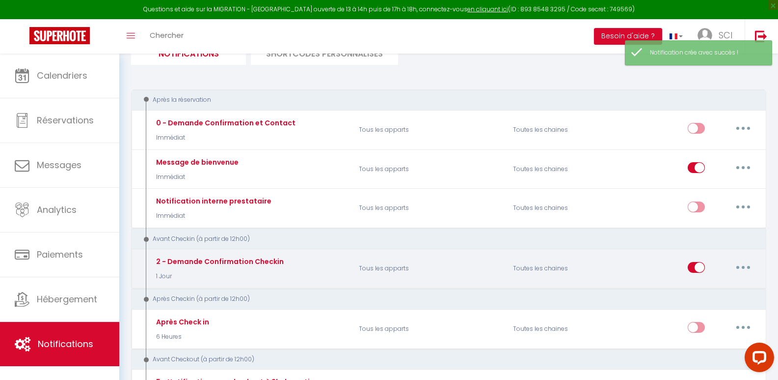
scroll to position [102, 0]
